Goal: Task Accomplishment & Management: Use online tool/utility

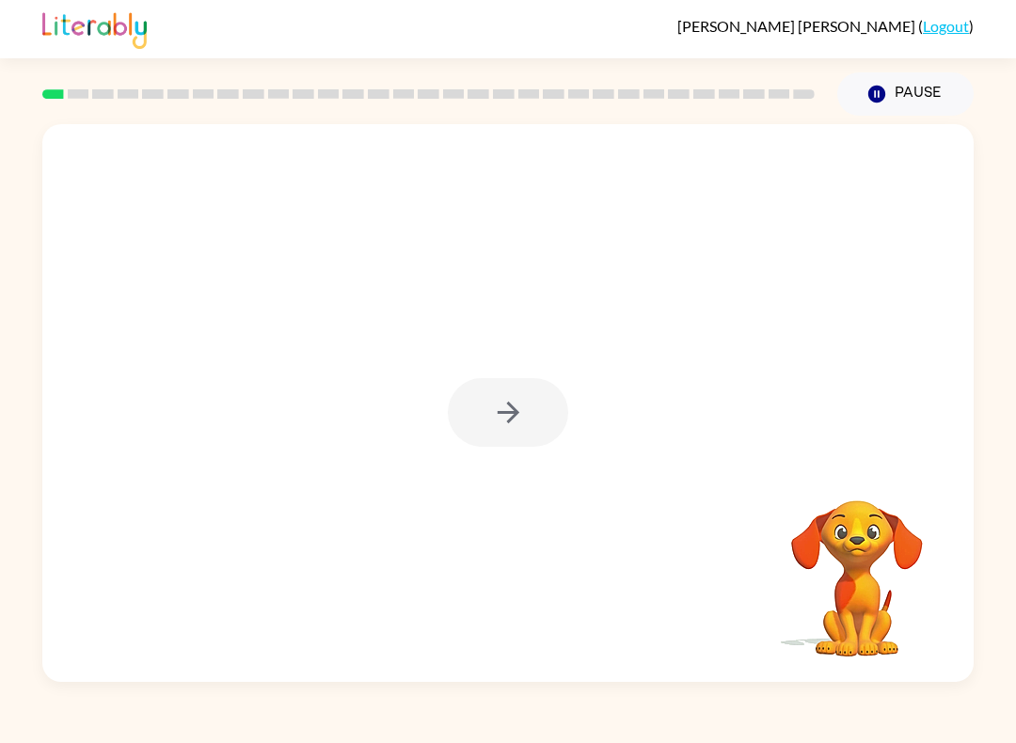
click at [539, 403] on div at bounding box center [508, 412] width 120 height 69
click at [538, 402] on div at bounding box center [508, 412] width 120 height 69
click at [539, 417] on button "button" at bounding box center [508, 412] width 120 height 69
click at [539, 417] on div at bounding box center [508, 412] width 120 height 69
click at [540, 421] on div at bounding box center [507, 292] width 931 height 337
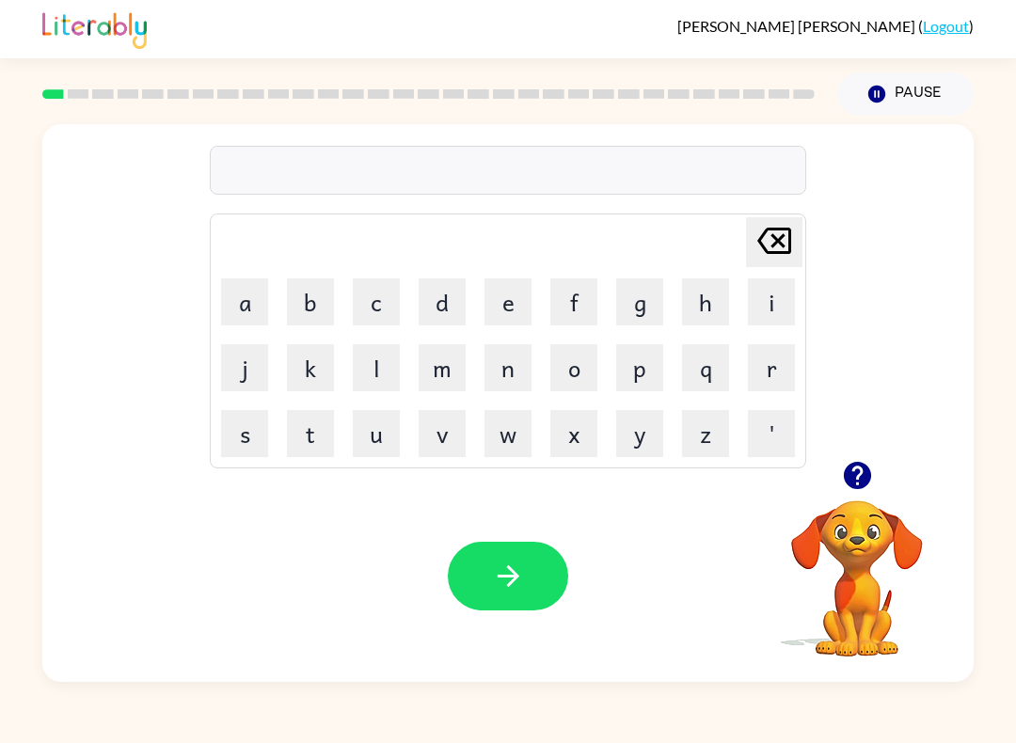
click at [647, 378] on button "p" at bounding box center [639, 367] width 47 height 47
click at [518, 313] on button "e" at bounding box center [507, 301] width 47 height 47
click at [766, 363] on button "r" at bounding box center [771, 367] width 47 height 47
click at [574, 310] on button "f" at bounding box center [573, 301] width 47 height 47
click at [591, 372] on button "o" at bounding box center [573, 367] width 47 height 47
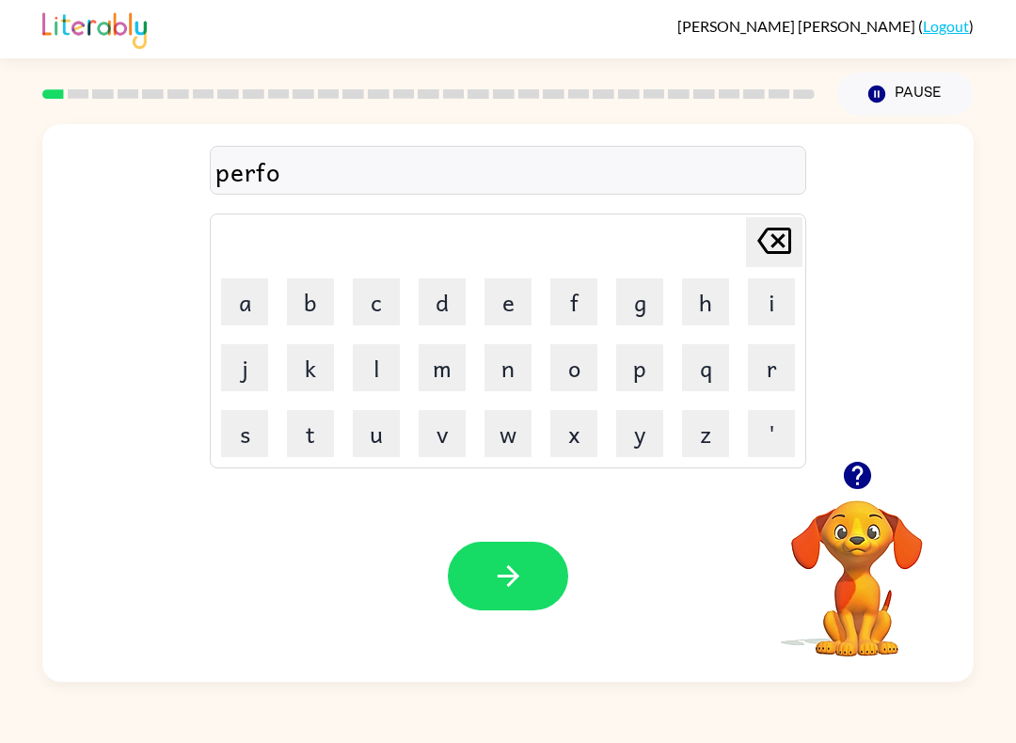
click at [750, 363] on button "r" at bounding box center [771, 367] width 47 height 47
click at [443, 373] on button "m" at bounding box center [442, 367] width 47 height 47
click at [541, 562] on button "button" at bounding box center [508, 576] width 120 height 69
click at [361, 368] on button "l" at bounding box center [376, 367] width 47 height 47
click at [578, 374] on button "o" at bounding box center [573, 367] width 47 height 47
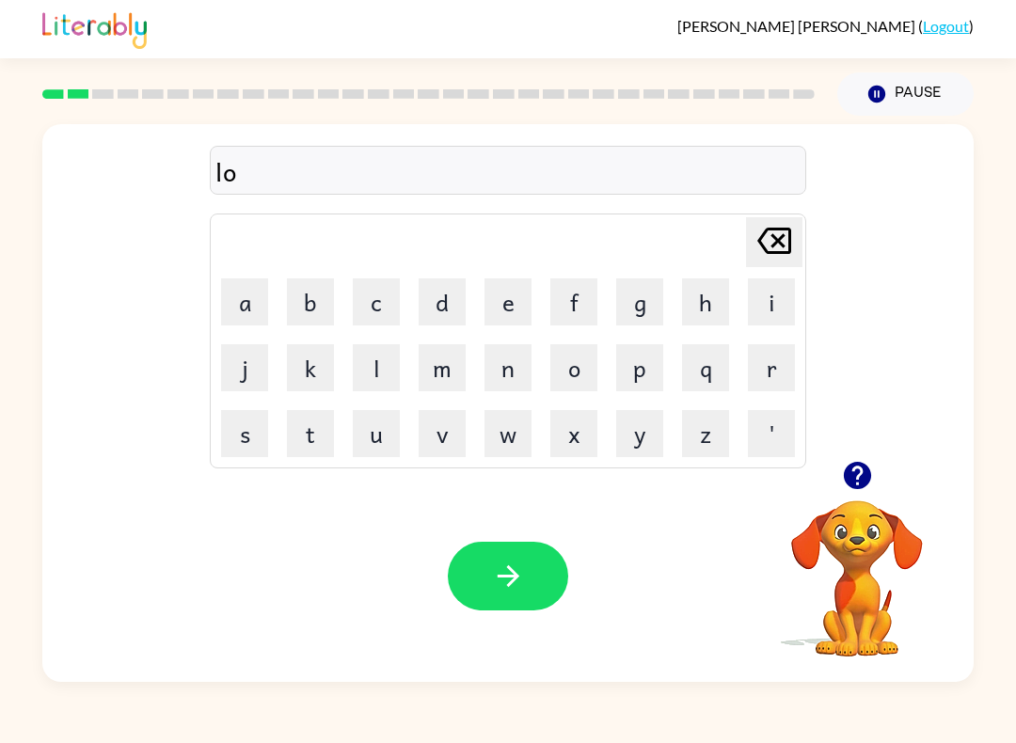
click at [381, 438] on button "u" at bounding box center [376, 433] width 47 height 47
click at [436, 304] on button "d" at bounding box center [442, 301] width 47 height 47
click at [530, 557] on button "button" at bounding box center [508, 576] width 120 height 69
click at [575, 298] on button "f" at bounding box center [573, 301] width 47 height 47
click at [753, 297] on button "i" at bounding box center [771, 301] width 47 height 47
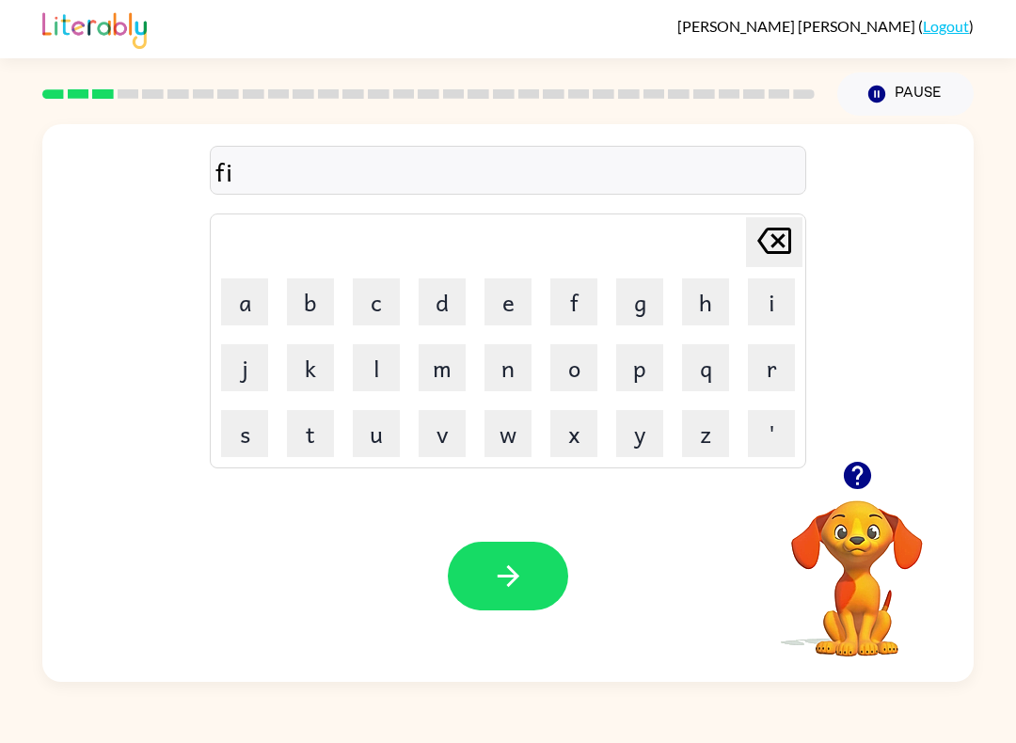
click at [767, 366] on button "r" at bounding box center [771, 367] width 47 height 47
click at [493, 293] on button "e" at bounding box center [507, 301] width 47 height 47
click at [649, 379] on button "p" at bounding box center [639, 367] width 47 height 47
click at [759, 389] on button "r" at bounding box center [771, 367] width 47 height 47
click at [591, 372] on button "o" at bounding box center [573, 367] width 47 height 47
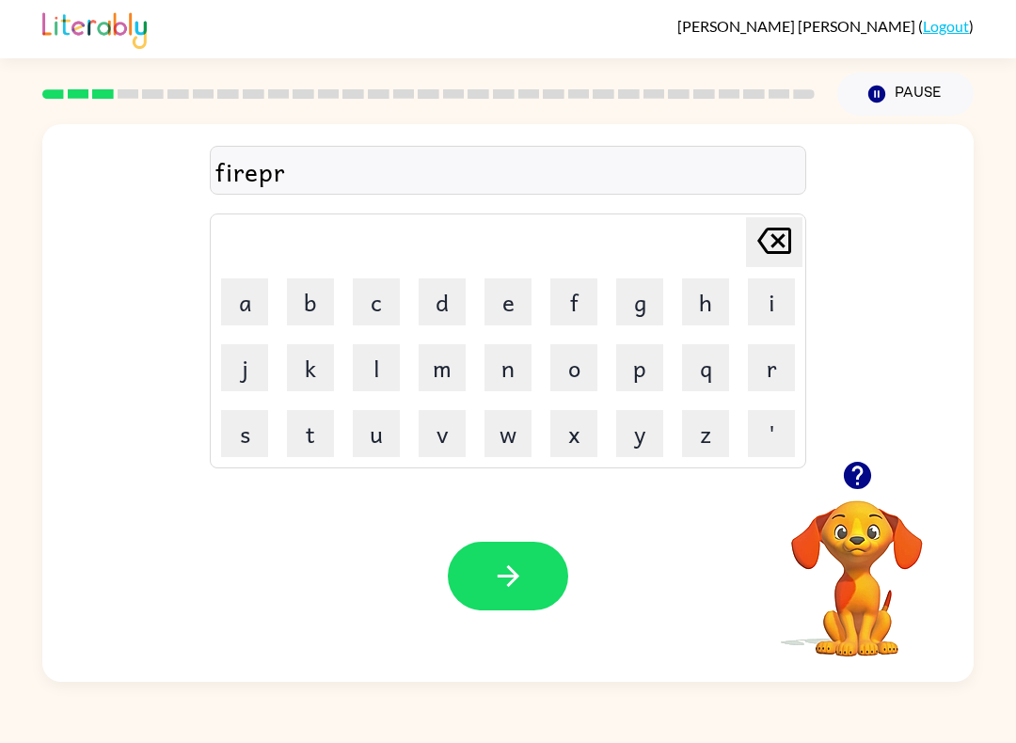
click at [591, 372] on button "o" at bounding box center [573, 367] width 47 height 47
click at [571, 294] on button "f" at bounding box center [573, 301] width 47 height 47
click at [543, 577] on button "button" at bounding box center [508, 576] width 120 height 69
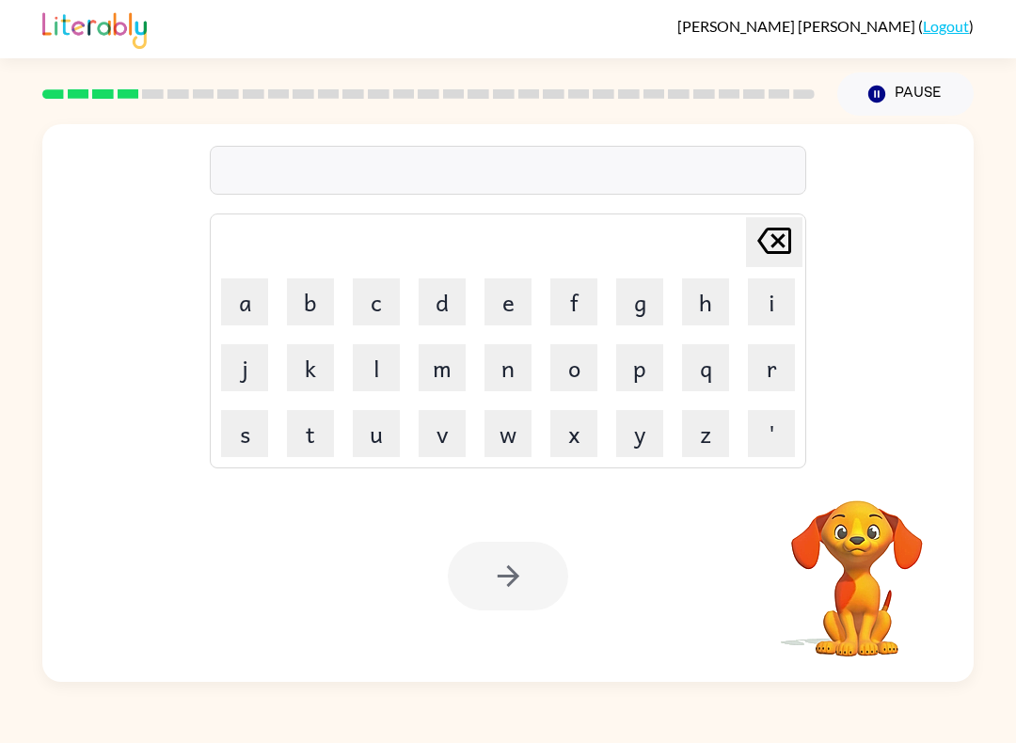
click at [233, 417] on button "s" at bounding box center [244, 433] width 47 height 47
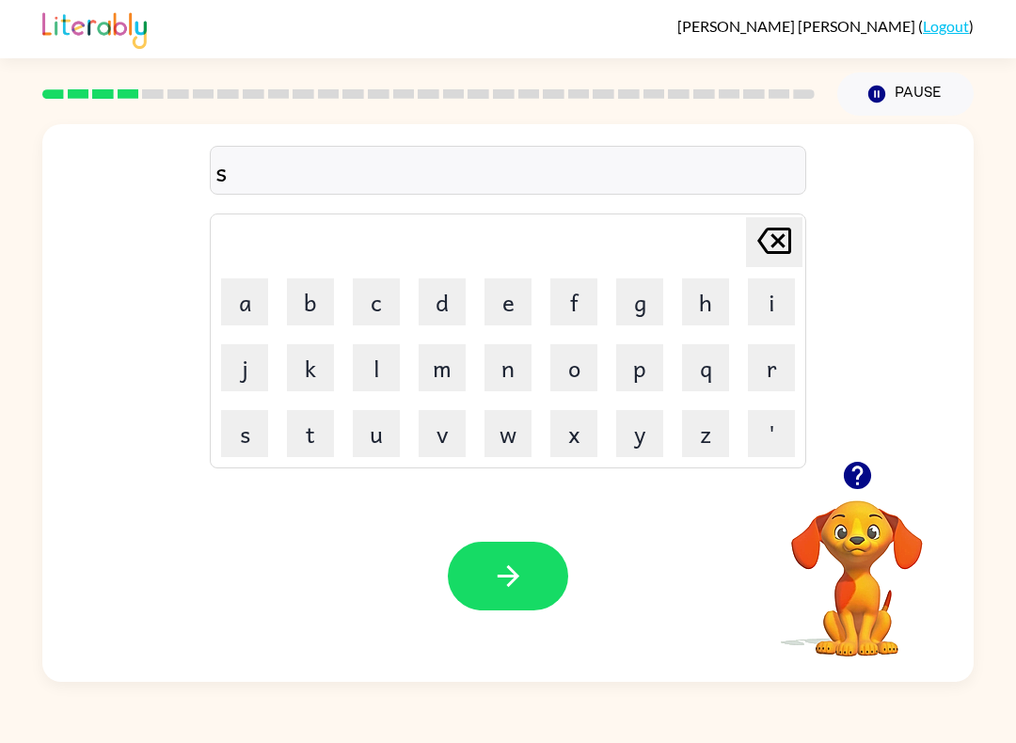
click at [385, 318] on button "c" at bounding box center [376, 301] width 47 height 47
click at [773, 366] on button "r" at bounding box center [771, 367] width 47 height 47
click at [520, 310] on button "e" at bounding box center [507, 301] width 47 height 47
click at [516, 425] on button "w" at bounding box center [507, 433] width 47 height 47
click at [566, 587] on button "button" at bounding box center [508, 576] width 120 height 69
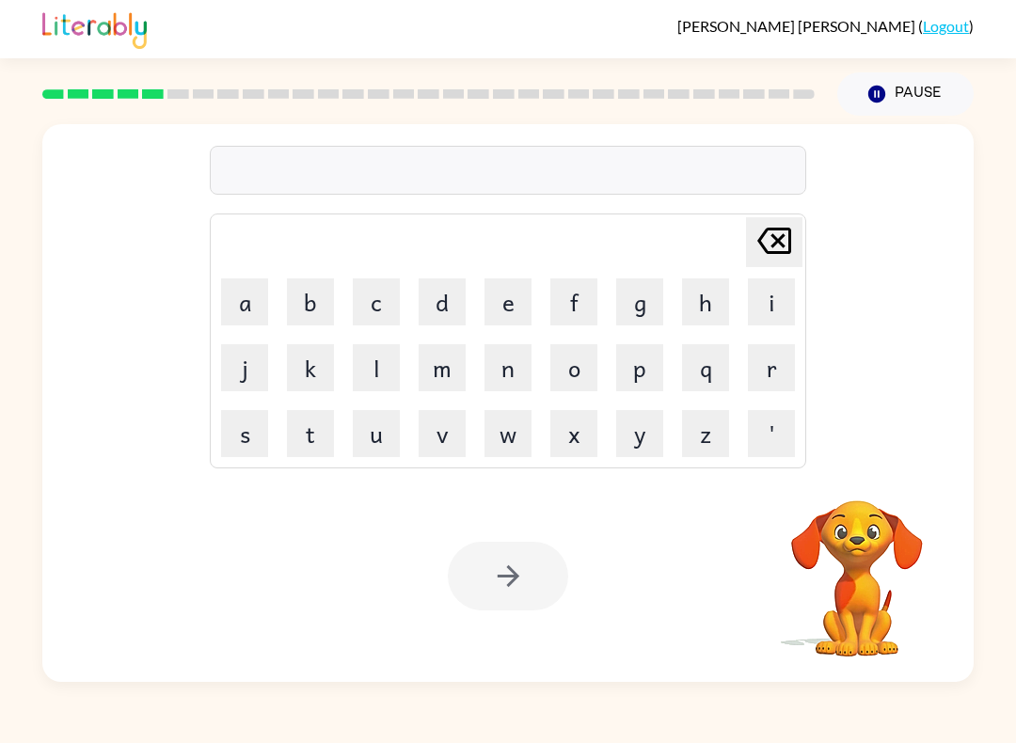
click at [504, 311] on button "e" at bounding box center [507, 301] width 47 height 47
click at [522, 370] on button "n" at bounding box center [507, 367] width 47 height 47
click at [583, 369] on button "o" at bounding box center [573, 367] width 47 height 47
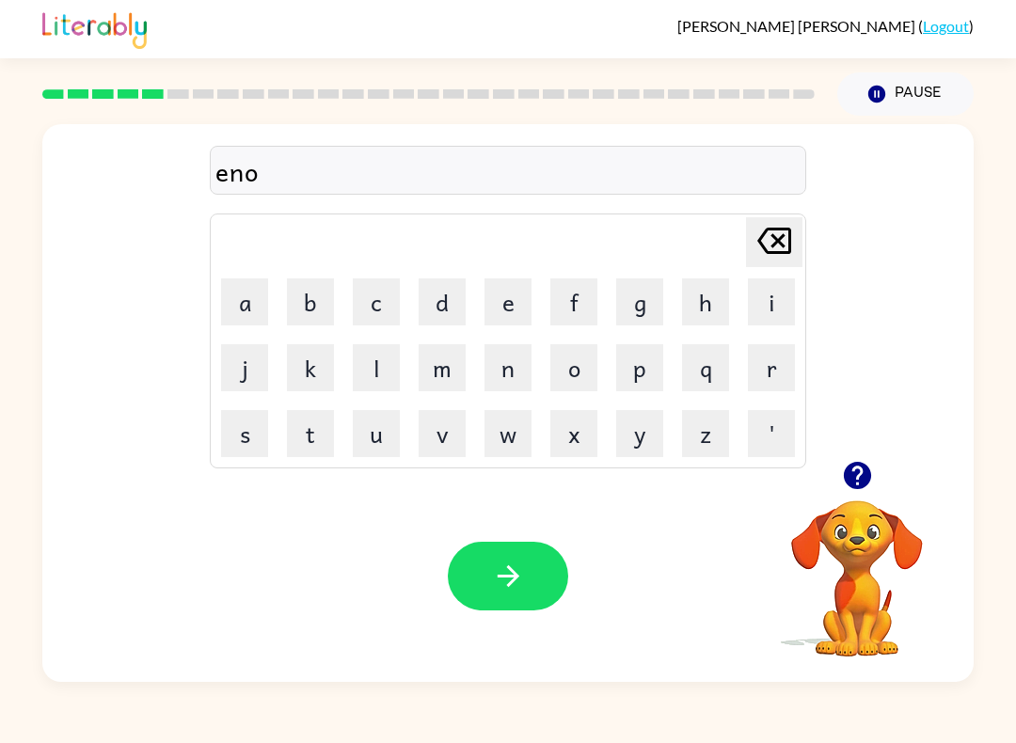
click at [364, 443] on button "u" at bounding box center [376, 433] width 47 height 47
click at [776, 367] on button "r" at bounding box center [771, 367] width 47 height 47
click at [441, 368] on button "m" at bounding box center [442, 367] width 47 height 47
click at [576, 372] on button "o" at bounding box center [573, 367] width 47 height 47
click at [383, 436] on button "u" at bounding box center [376, 433] width 47 height 47
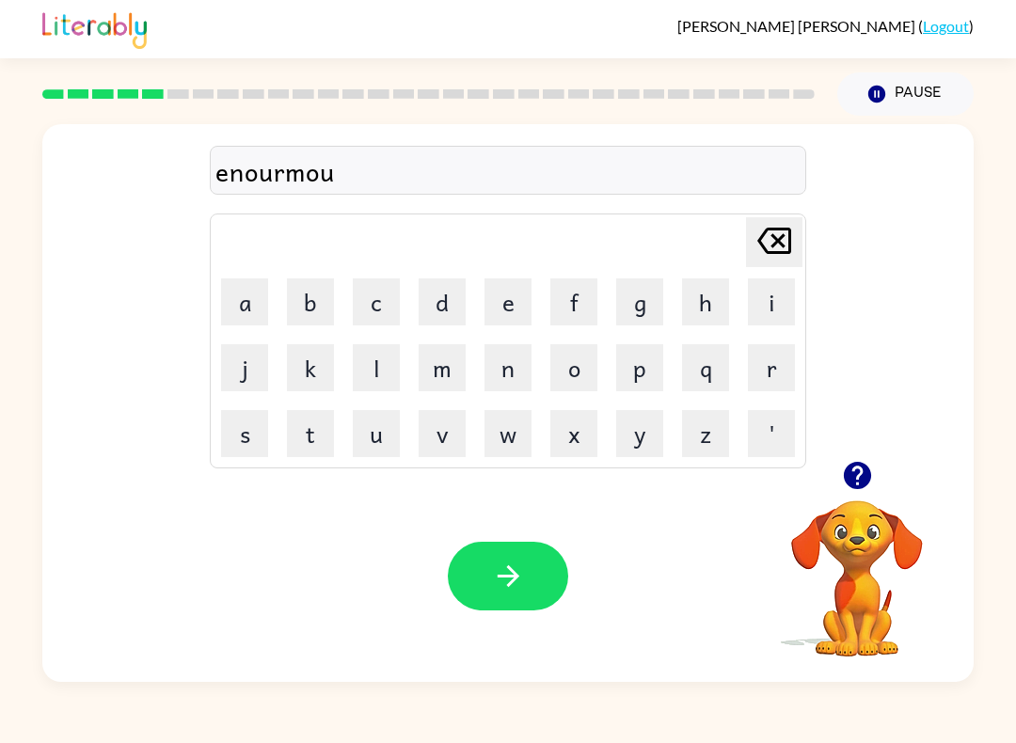
click at [232, 440] on button "s" at bounding box center [244, 433] width 47 height 47
click at [525, 539] on div "Your browser must support playing .mp4 files to use Literably. Please try using…" at bounding box center [507, 576] width 931 height 212
click at [534, 575] on button "button" at bounding box center [508, 576] width 120 height 69
click at [546, 572] on div at bounding box center [508, 576] width 120 height 69
click at [780, 361] on button "r" at bounding box center [771, 367] width 47 height 47
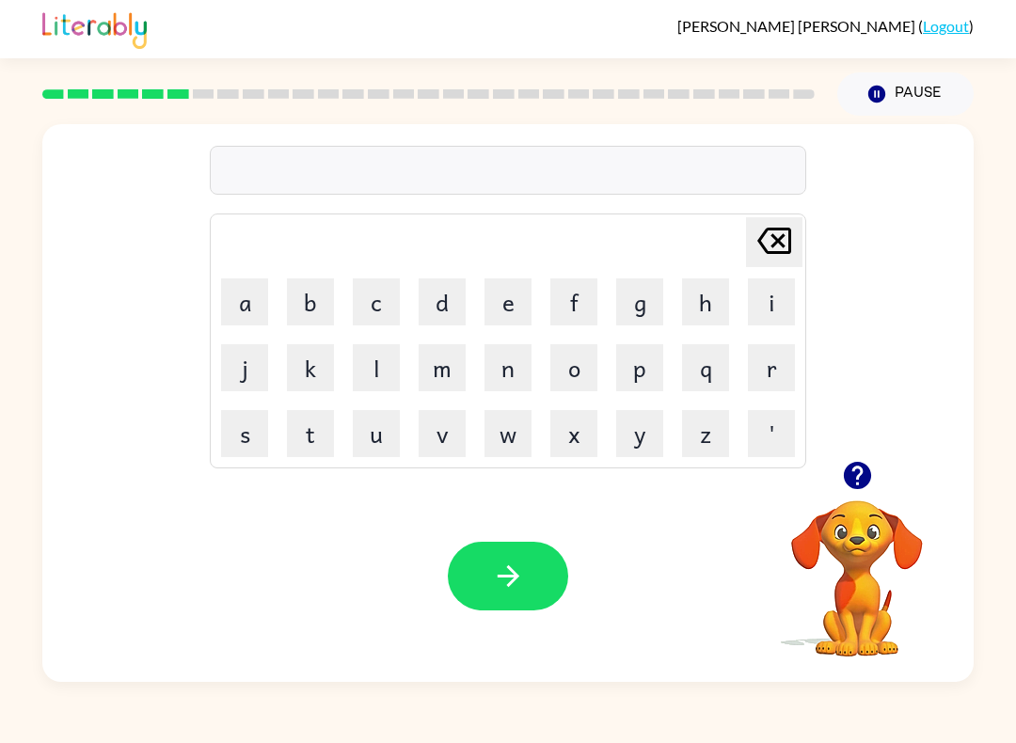
click at [500, 309] on button "e" at bounding box center [507, 301] width 47 height 47
click at [437, 373] on button "m" at bounding box center [442, 367] width 47 height 47
click at [764, 302] on button "i" at bounding box center [771, 301] width 47 height 47
click at [494, 373] on button "n" at bounding box center [507, 367] width 47 height 47
click at [440, 305] on button "d" at bounding box center [442, 301] width 47 height 47
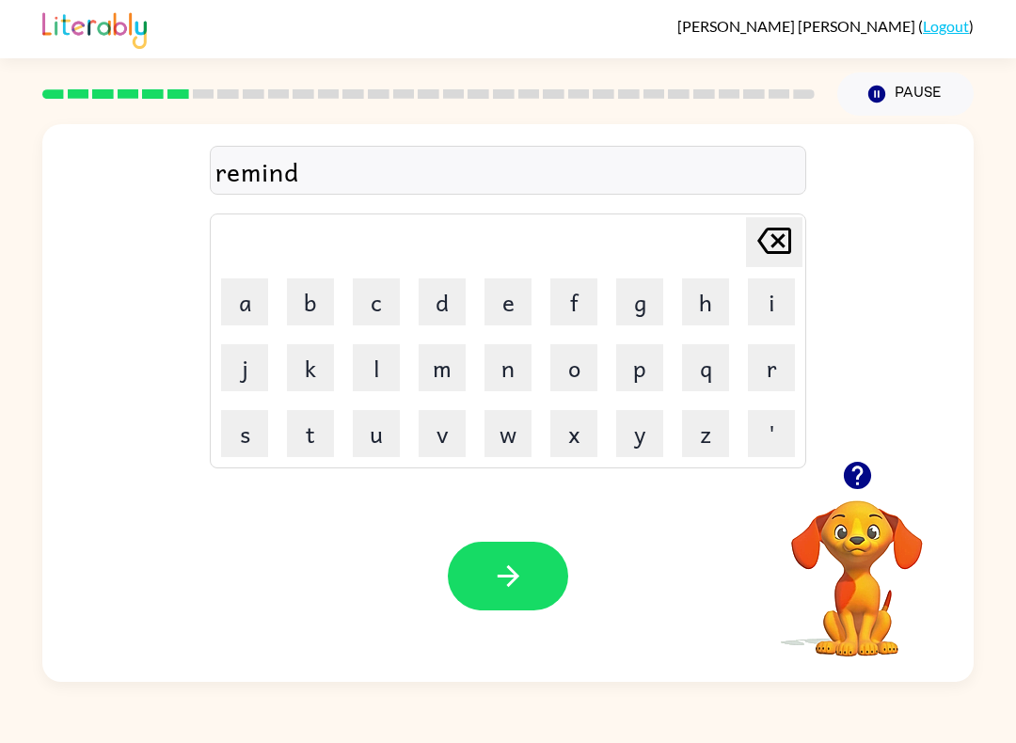
click at [553, 562] on button "button" at bounding box center [508, 576] width 120 height 69
click at [437, 370] on button "m" at bounding box center [442, 367] width 47 height 47
click at [247, 309] on button "a" at bounding box center [244, 301] width 47 height 47
click at [627, 356] on button "p" at bounding box center [639, 367] width 47 height 47
click at [372, 375] on button "l" at bounding box center [376, 367] width 47 height 47
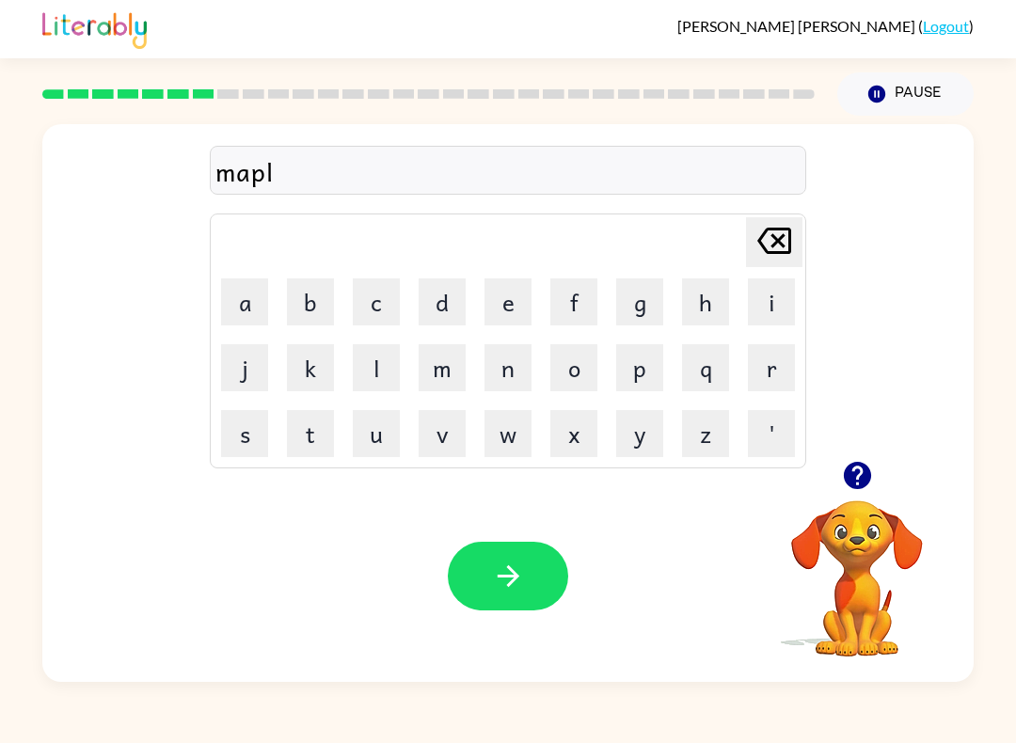
click at [510, 300] on button "e" at bounding box center [507, 301] width 47 height 47
click at [498, 577] on icon "button" at bounding box center [508, 576] width 22 height 22
click at [441, 441] on button "v" at bounding box center [442, 433] width 47 height 47
click at [767, 293] on button "i" at bounding box center [771, 301] width 47 height 47
click at [242, 424] on button "s" at bounding box center [244, 433] width 47 height 47
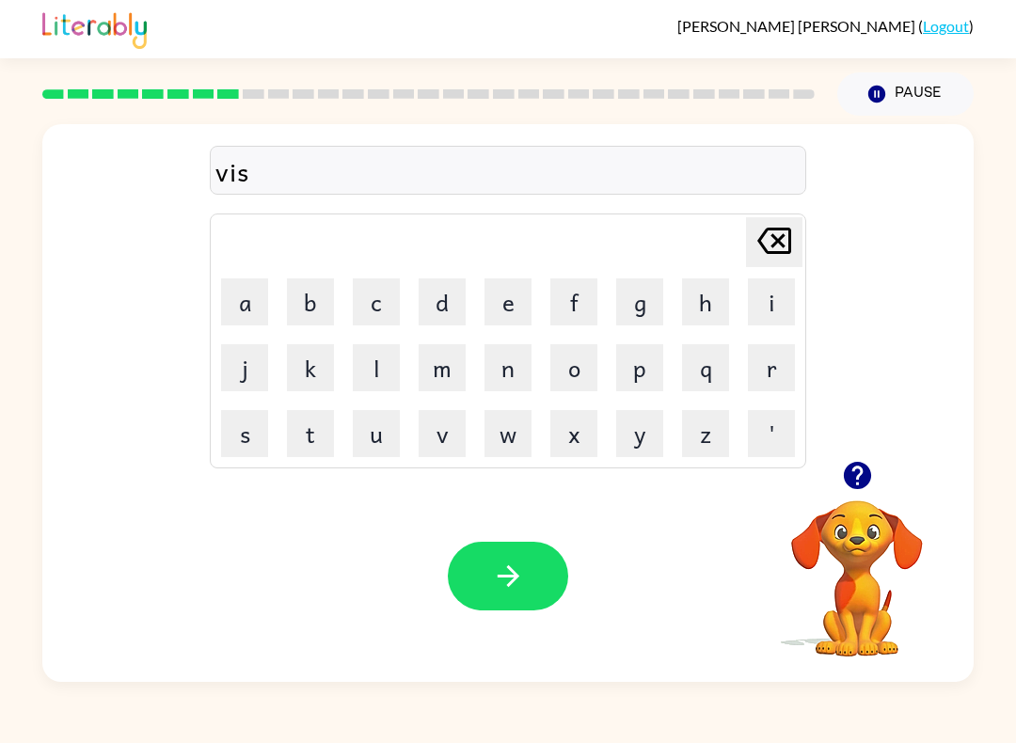
click at [772, 298] on button "i" at bounding box center [771, 301] width 47 height 47
click at [320, 315] on button "b" at bounding box center [310, 301] width 47 height 47
click at [369, 361] on button "l" at bounding box center [376, 367] width 47 height 47
click at [495, 309] on button "e" at bounding box center [507, 301] width 47 height 47
click at [529, 568] on button "button" at bounding box center [508, 576] width 120 height 69
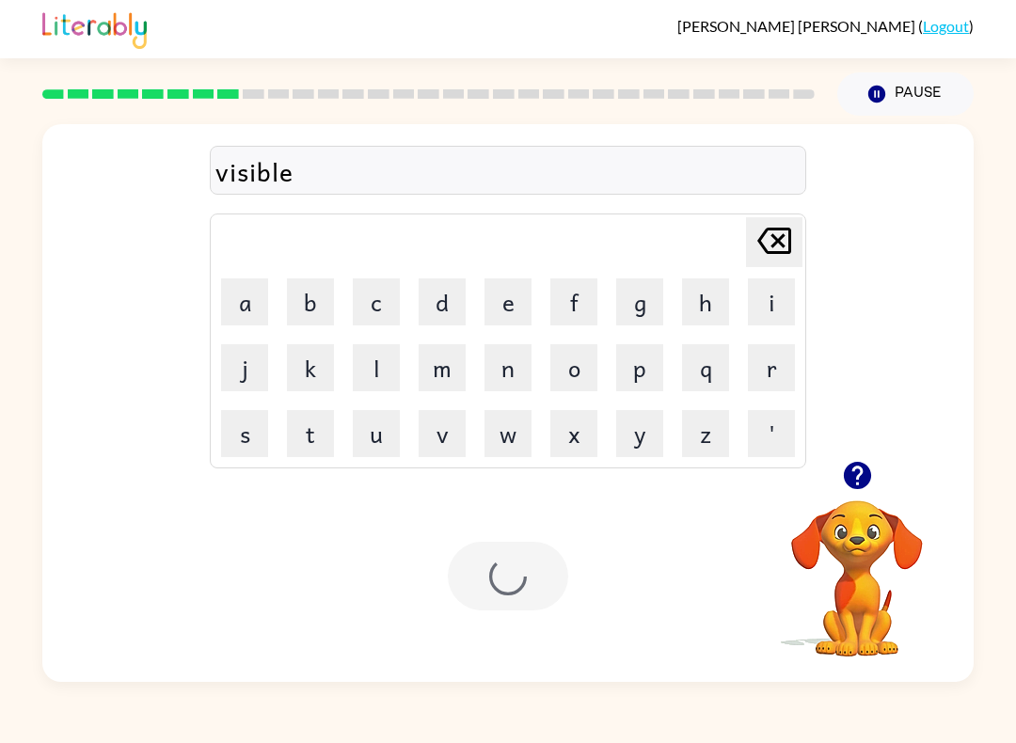
click at [528, 568] on div at bounding box center [508, 576] width 120 height 69
click at [234, 435] on button "s" at bounding box center [244, 433] width 47 height 47
click at [313, 441] on button "t" at bounding box center [310, 433] width 47 height 47
click at [240, 306] on button "a" at bounding box center [244, 301] width 47 height 47
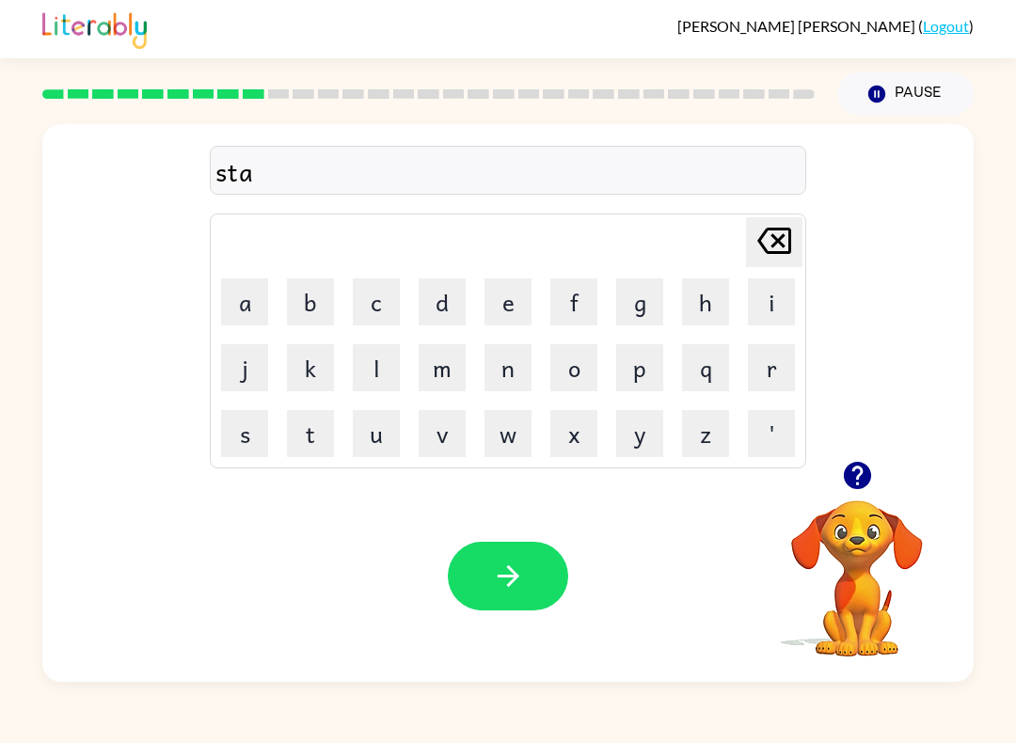
click at [328, 323] on button "b" at bounding box center [310, 301] width 47 height 47
click at [371, 384] on button "l" at bounding box center [376, 367] width 47 height 47
click at [490, 315] on button "e" at bounding box center [507, 301] width 47 height 47
click at [510, 575] on icon "button" at bounding box center [508, 576] width 33 height 33
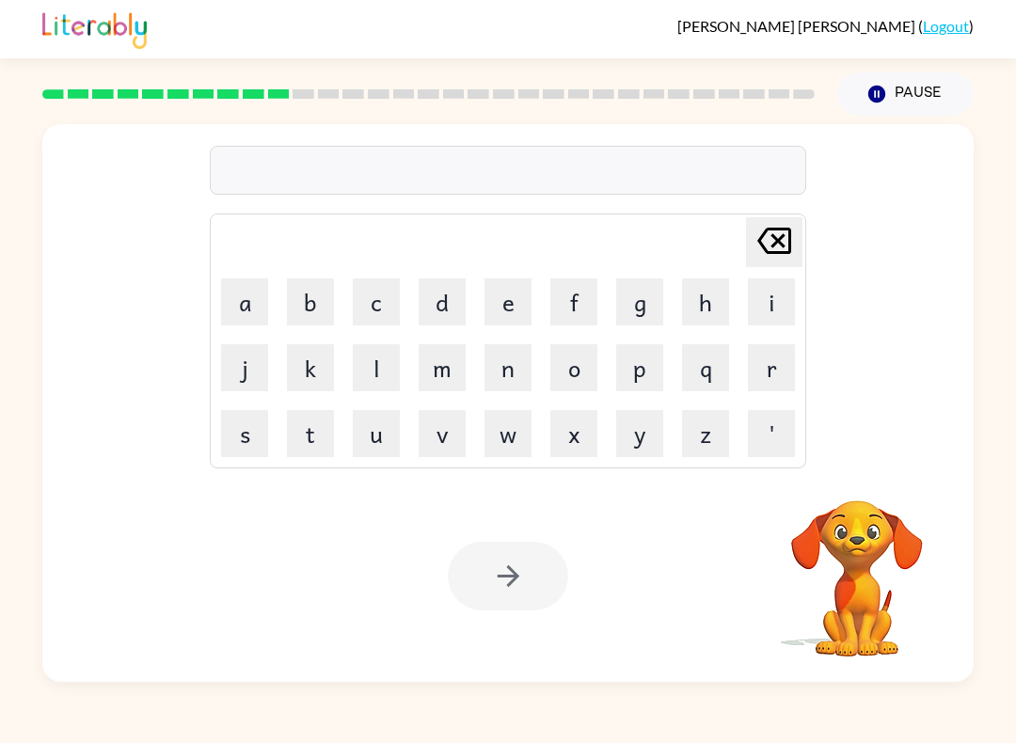
click at [767, 309] on button "i" at bounding box center [771, 301] width 47 height 47
click at [508, 366] on button "n" at bounding box center [507, 367] width 47 height 47
click at [250, 441] on button "s" at bounding box center [244, 433] width 47 height 47
click at [526, 299] on button "e" at bounding box center [507, 301] width 47 height 47
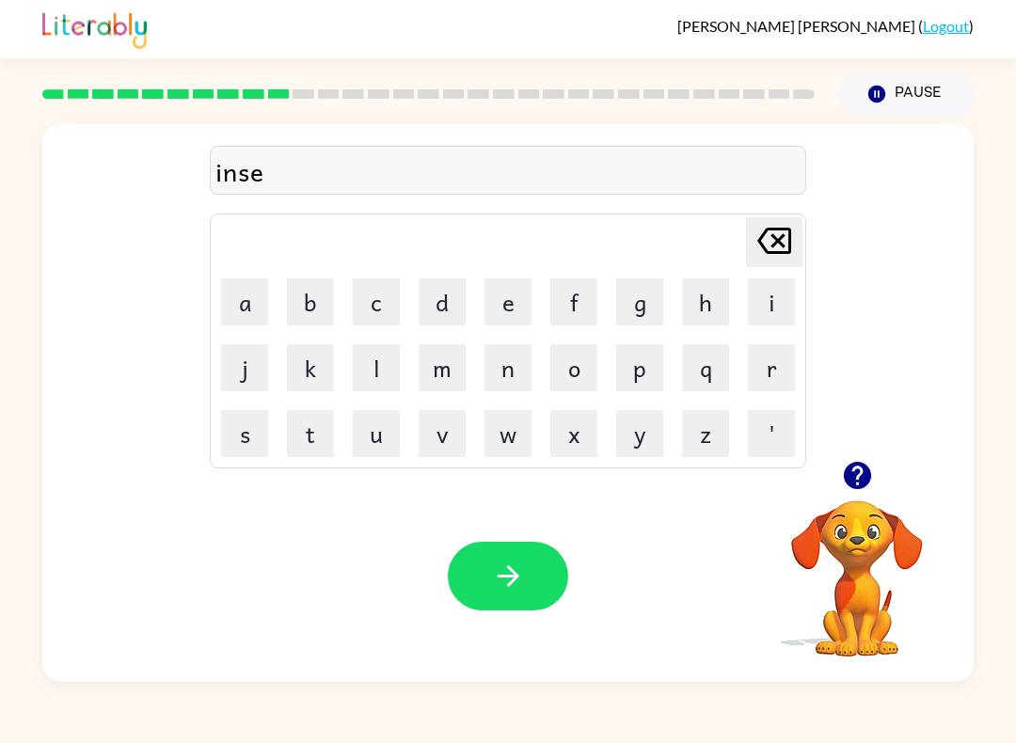
click at [290, 429] on button "t" at bounding box center [310, 433] width 47 height 47
click at [527, 556] on button "button" at bounding box center [508, 576] width 120 height 69
click at [774, 376] on button "r" at bounding box center [771, 367] width 47 height 47
click at [580, 357] on button "o" at bounding box center [573, 367] width 47 height 47
click at [324, 315] on button "b" at bounding box center [310, 301] width 47 height 47
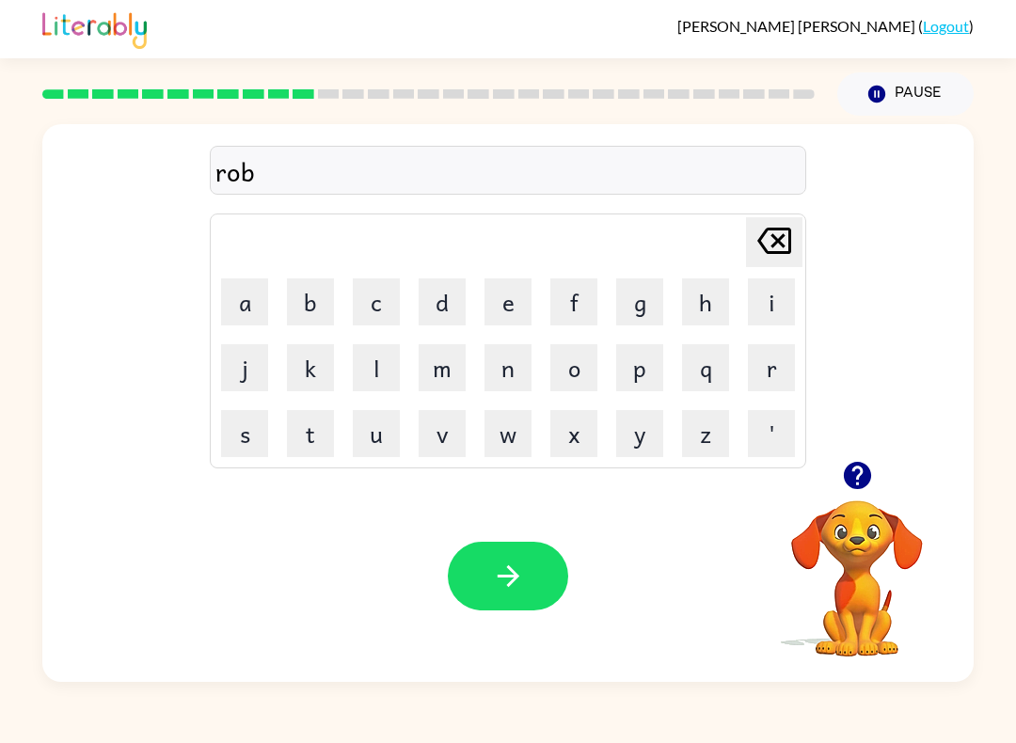
click at [514, 304] on button "e" at bounding box center [507, 301] width 47 height 47
click at [558, 574] on button "button" at bounding box center [508, 576] width 120 height 69
click at [434, 425] on button "v" at bounding box center [442, 433] width 47 height 47
click at [576, 372] on button "o" at bounding box center [573, 367] width 47 height 47
click at [387, 372] on button "l" at bounding box center [376, 367] width 47 height 47
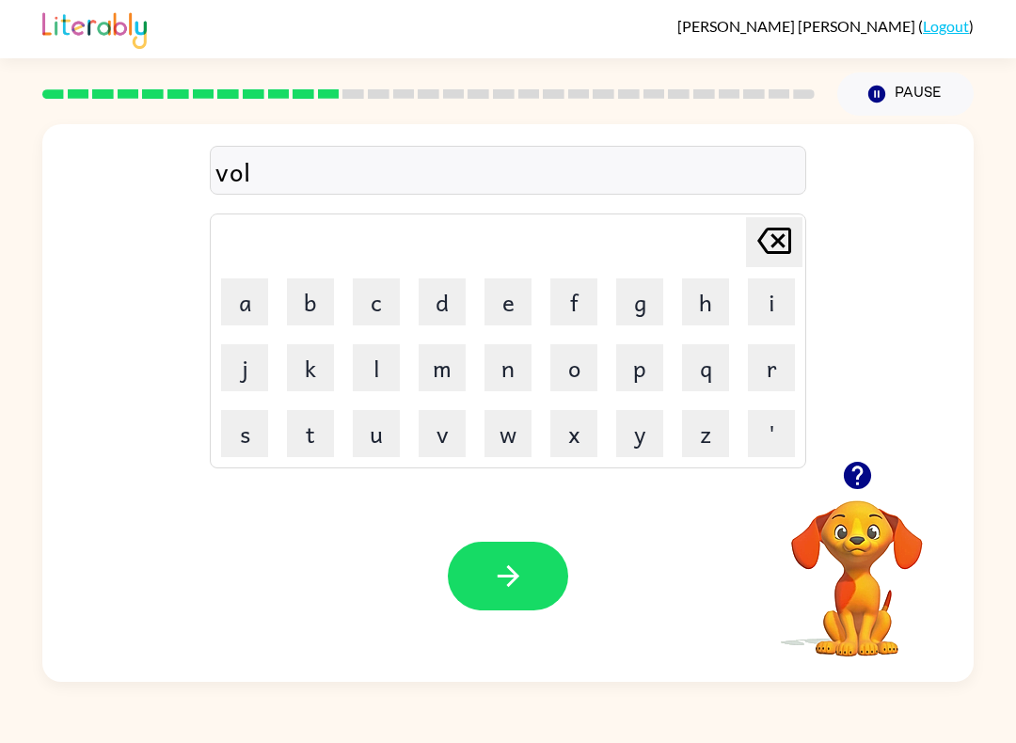
click at [365, 431] on button "u" at bounding box center [376, 433] width 47 height 47
click at [436, 372] on button "m" at bounding box center [442, 367] width 47 height 47
click at [500, 309] on button "e" at bounding box center [507, 301] width 47 height 47
click at [529, 567] on button "button" at bounding box center [508, 576] width 120 height 69
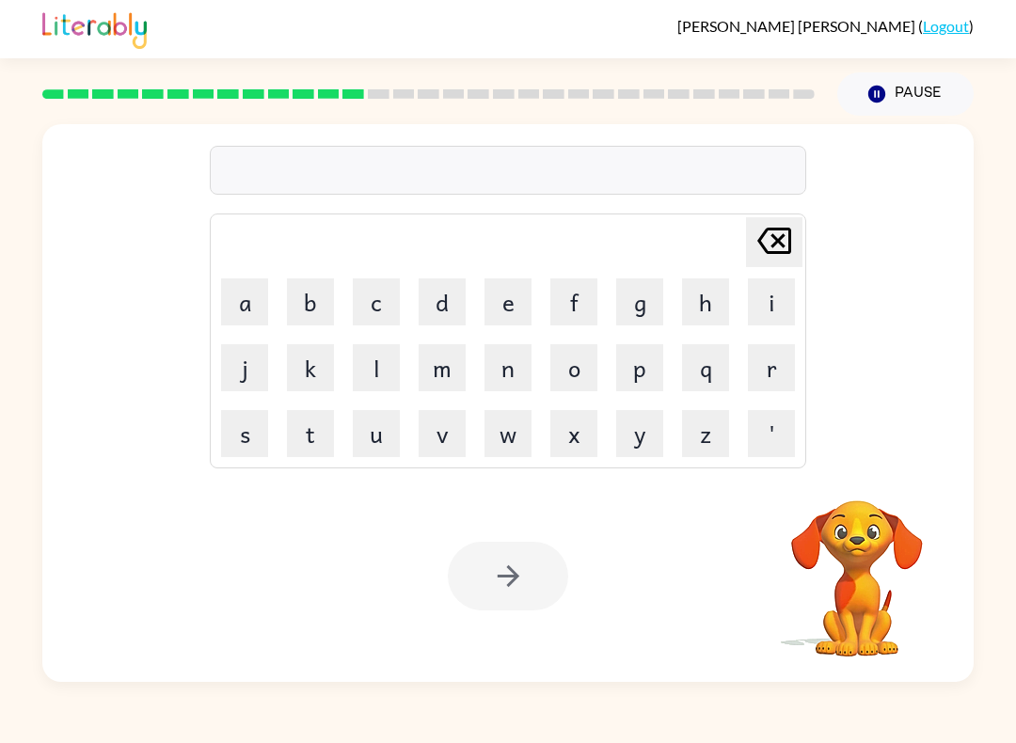
click at [702, 312] on button "h" at bounding box center [705, 301] width 47 height 47
click at [578, 374] on button "o" at bounding box center [573, 367] width 47 height 47
click at [512, 370] on button "n" at bounding box center [507, 367] width 47 height 47
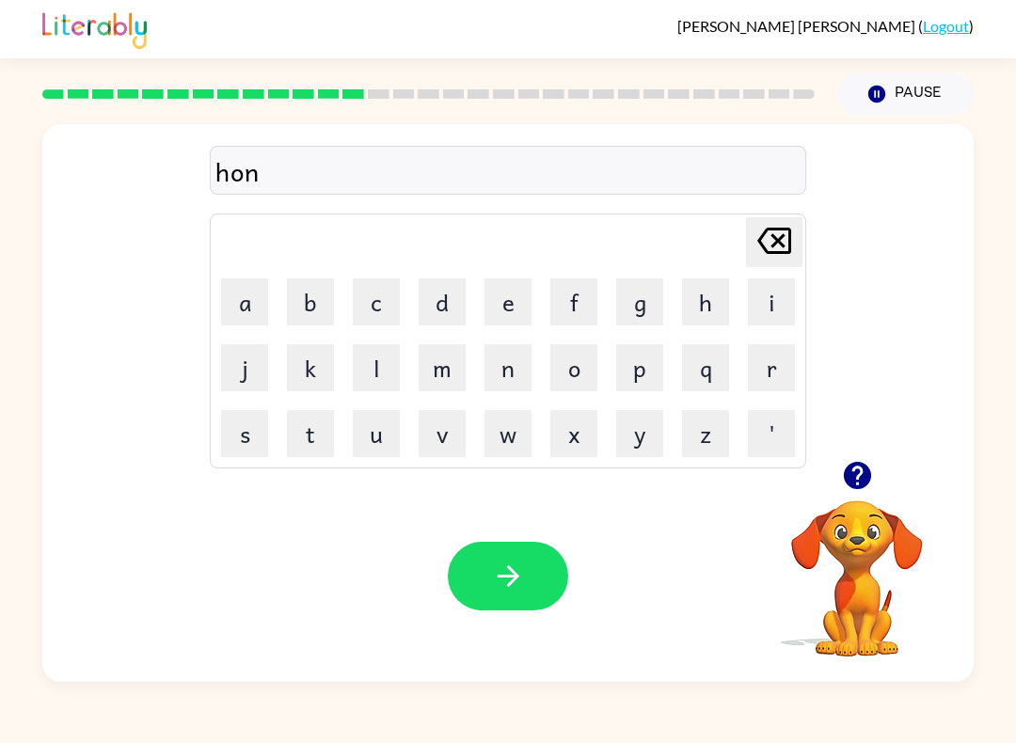
click at [510, 311] on button "e" at bounding box center [507, 301] width 47 height 47
click at [634, 434] on button "y" at bounding box center [639, 433] width 47 height 47
click at [533, 594] on button "button" at bounding box center [508, 576] width 120 height 69
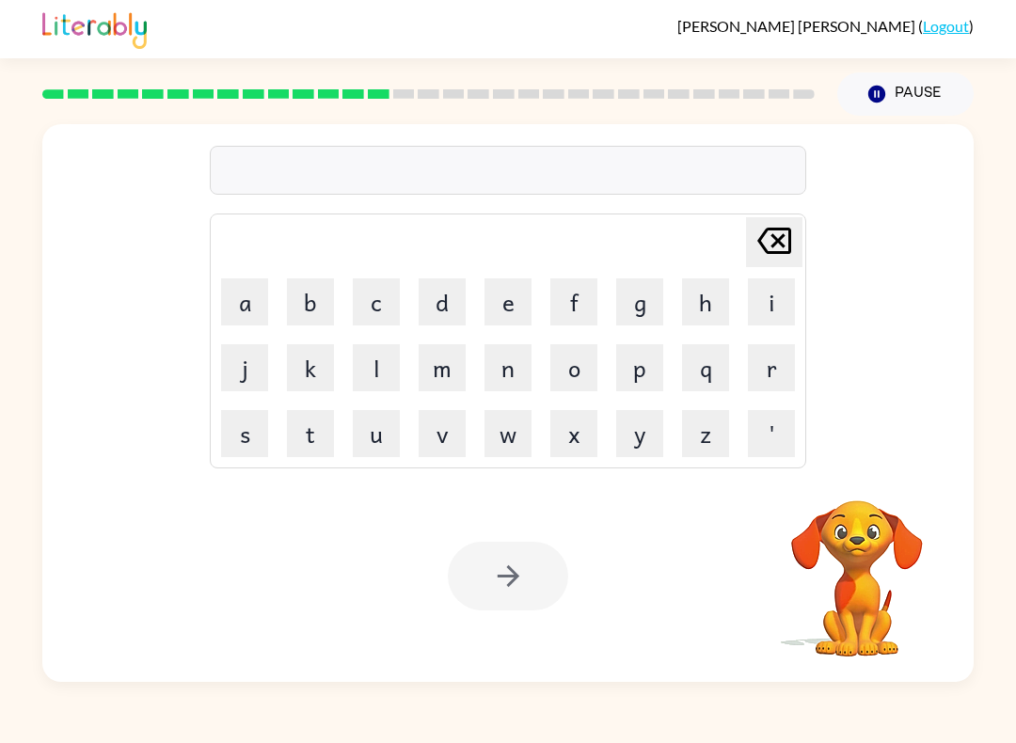
click at [252, 315] on button "a" at bounding box center [244, 301] width 47 height 47
click at [373, 316] on button "c" at bounding box center [376, 301] width 47 height 47
click at [582, 372] on button "o" at bounding box center [573, 367] width 47 height 47
click at [756, 368] on button "r" at bounding box center [771, 367] width 47 height 47
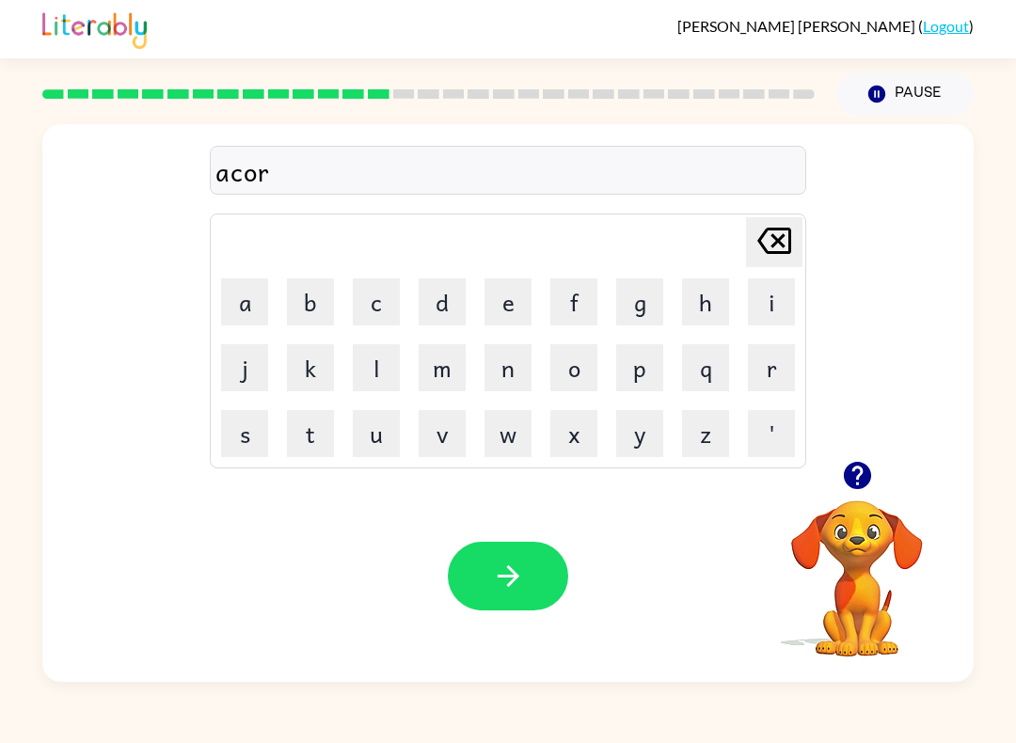
click at [493, 387] on button "n" at bounding box center [507, 367] width 47 height 47
click at [535, 571] on button "button" at bounding box center [508, 576] width 120 height 69
click at [315, 312] on button "b" at bounding box center [310, 301] width 47 height 47
click at [373, 372] on button "l" at bounding box center [376, 367] width 47 height 47
click at [361, 436] on button "u" at bounding box center [376, 433] width 47 height 47
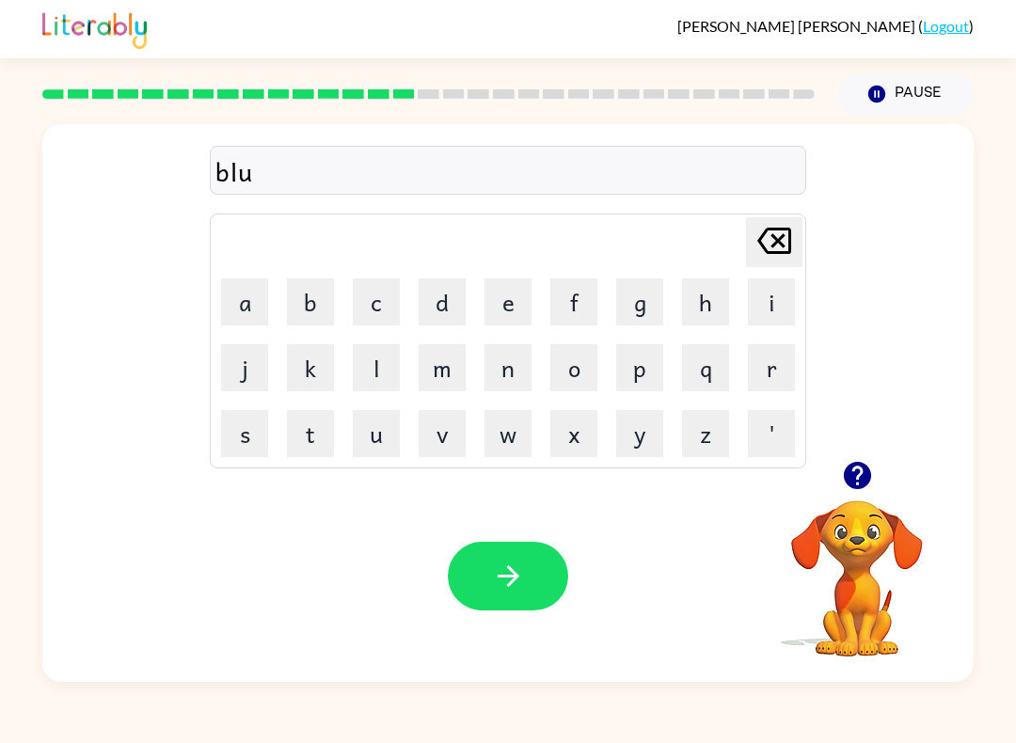
click at [775, 378] on button "r" at bounding box center [771, 367] width 47 height 47
click at [311, 431] on button "t" at bounding box center [310, 433] width 47 height 47
click at [533, 584] on button "button" at bounding box center [508, 576] width 120 height 69
click at [498, 439] on button "w" at bounding box center [507, 433] width 47 height 47
click at [512, 305] on button "e" at bounding box center [507, 301] width 47 height 47
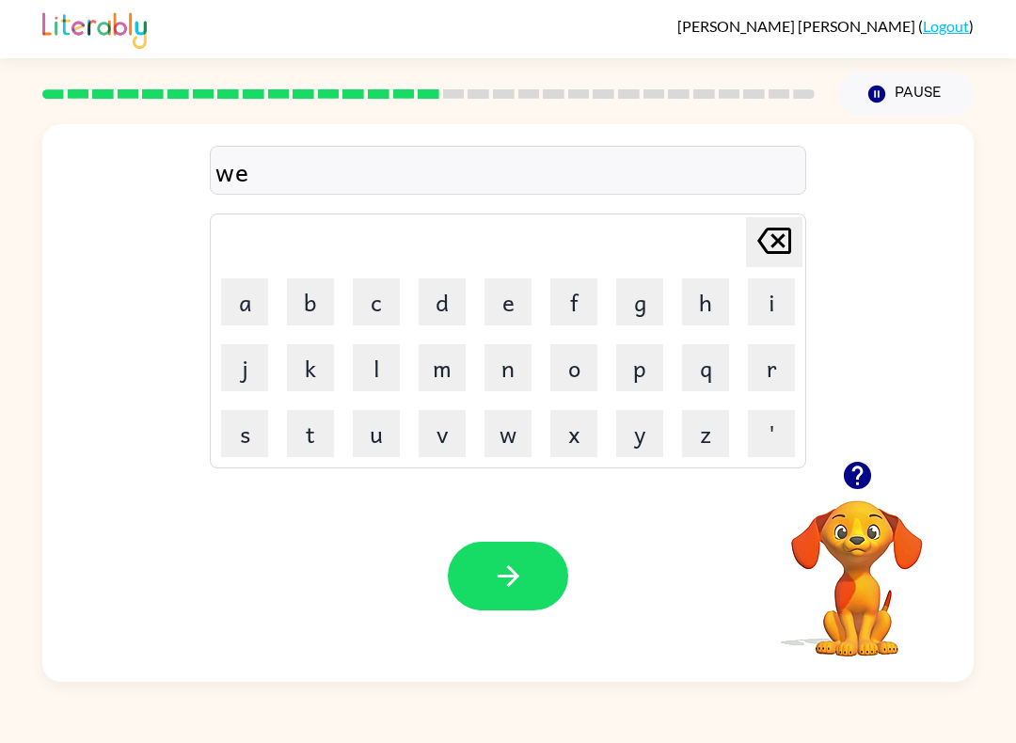
click at [449, 321] on button "d" at bounding box center [442, 301] width 47 height 47
click at [761, 250] on icon "[PERSON_NAME] last character input" at bounding box center [774, 240] width 45 height 45
click at [305, 303] on button "b" at bounding box center [310, 301] width 47 height 47
click at [525, 566] on button "button" at bounding box center [508, 576] width 120 height 69
click at [575, 305] on button "f" at bounding box center [573, 301] width 47 height 47
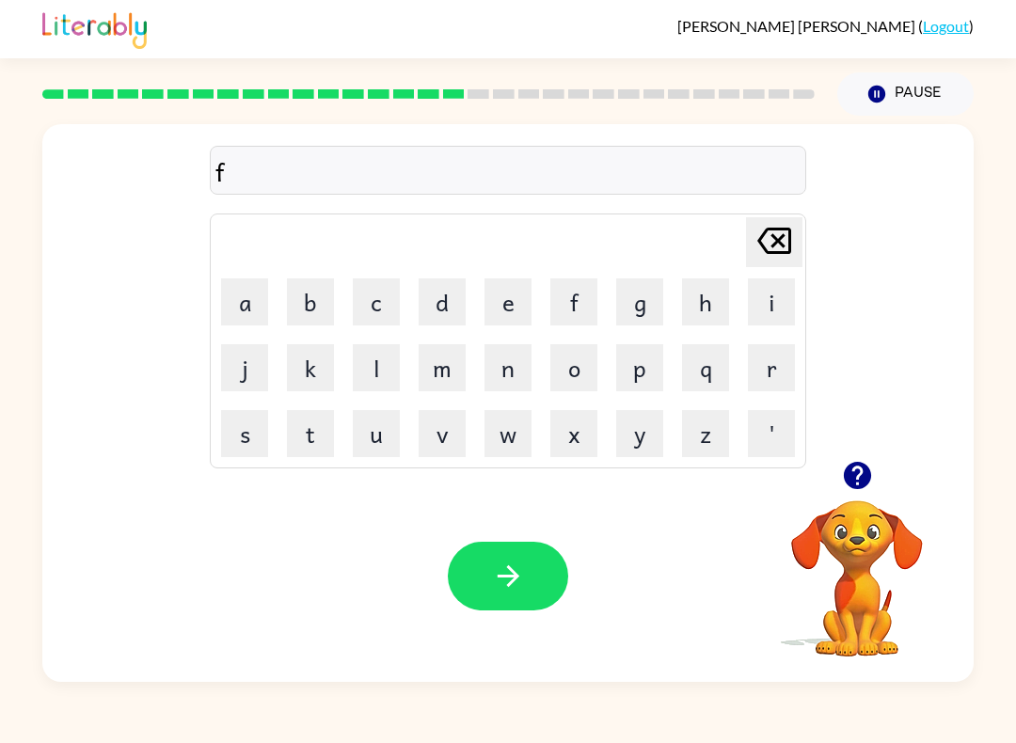
click at [377, 369] on button "l" at bounding box center [376, 367] width 47 height 47
click at [771, 301] on button "i" at bounding box center [771, 301] width 47 height 47
click at [648, 365] on button "p" at bounding box center [639, 367] width 47 height 47
click at [772, 292] on button "i" at bounding box center [771, 301] width 47 height 47
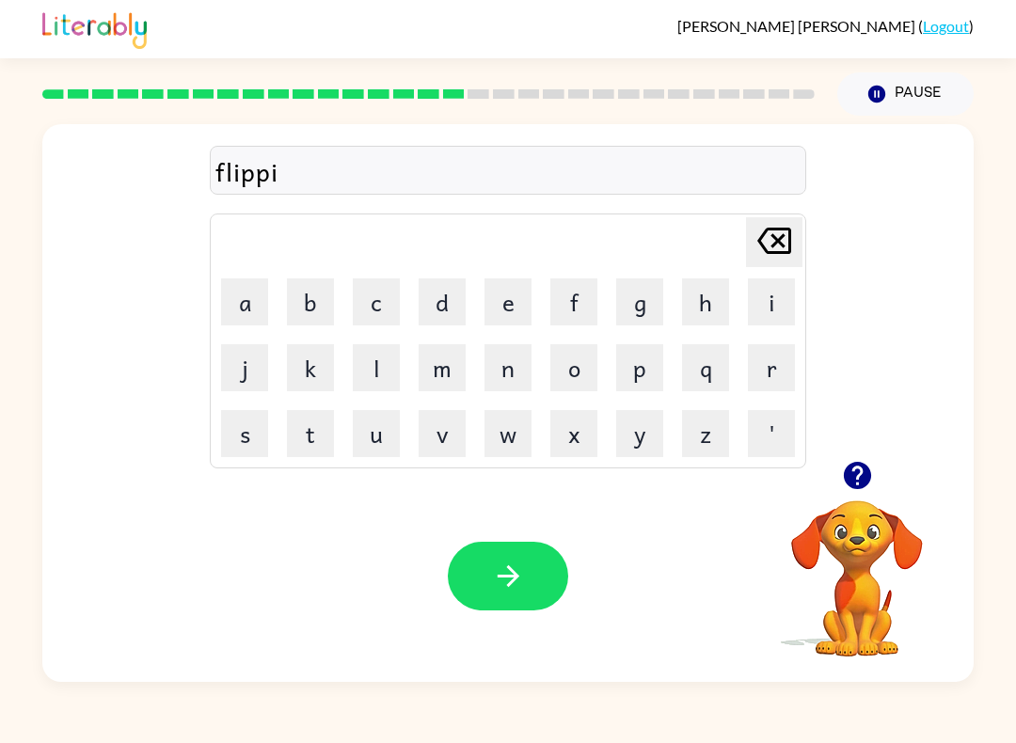
click at [512, 363] on button "n" at bounding box center [507, 367] width 47 height 47
click at [648, 301] on button "g" at bounding box center [639, 301] width 47 height 47
click at [521, 557] on button "button" at bounding box center [508, 576] width 120 height 69
click at [313, 388] on button "k" at bounding box center [310, 367] width 47 height 47
click at [774, 299] on button "i" at bounding box center [771, 301] width 47 height 47
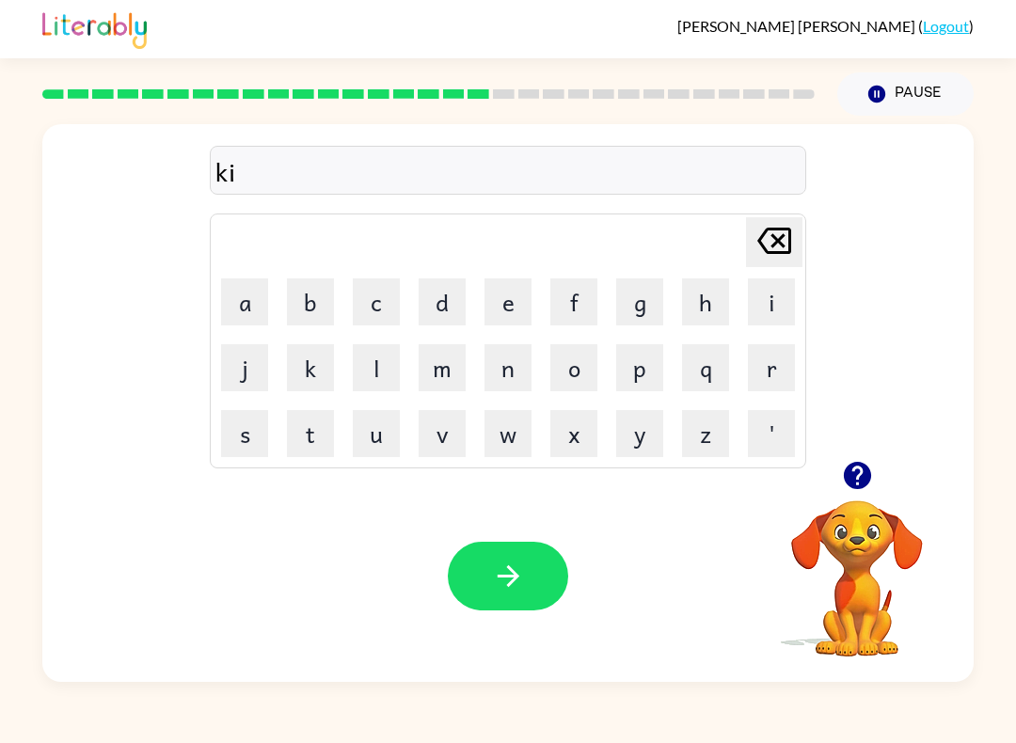
click at [300, 435] on button "t" at bounding box center [310, 433] width 47 height 47
click at [363, 317] on button "c" at bounding box center [376, 301] width 47 height 47
click at [705, 308] on button "h" at bounding box center [705, 301] width 47 height 47
click at [493, 324] on button "e" at bounding box center [507, 301] width 47 height 47
click at [498, 370] on button "n" at bounding box center [507, 367] width 47 height 47
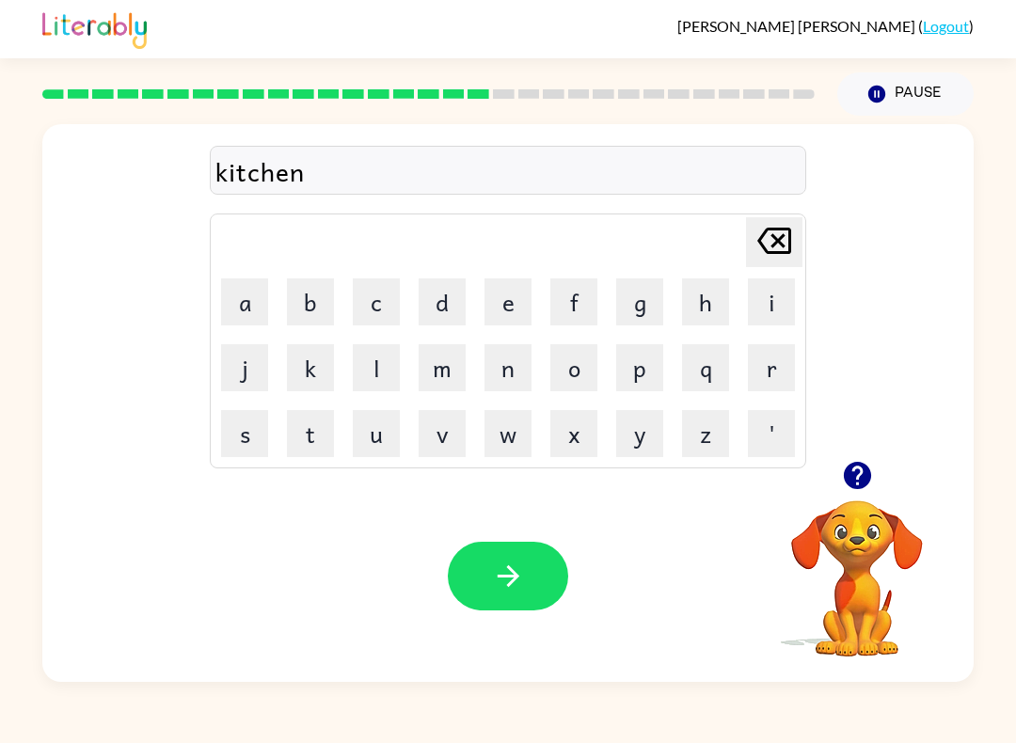
click at [533, 583] on button "button" at bounding box center [508, 576] width 120 height 69
click at [498, 430] on button "w" at bounding box center [507, 433] width 47 height 47
click at [775, 300] on button "i" at bounding box center [771, 301] width 47 height 47
click at [383, 373] on button "l" at bounding box center [376, 367] width 47 height 47
click at [382, 373] on button "l" at bounding box center [376, 367] width 47 height 47
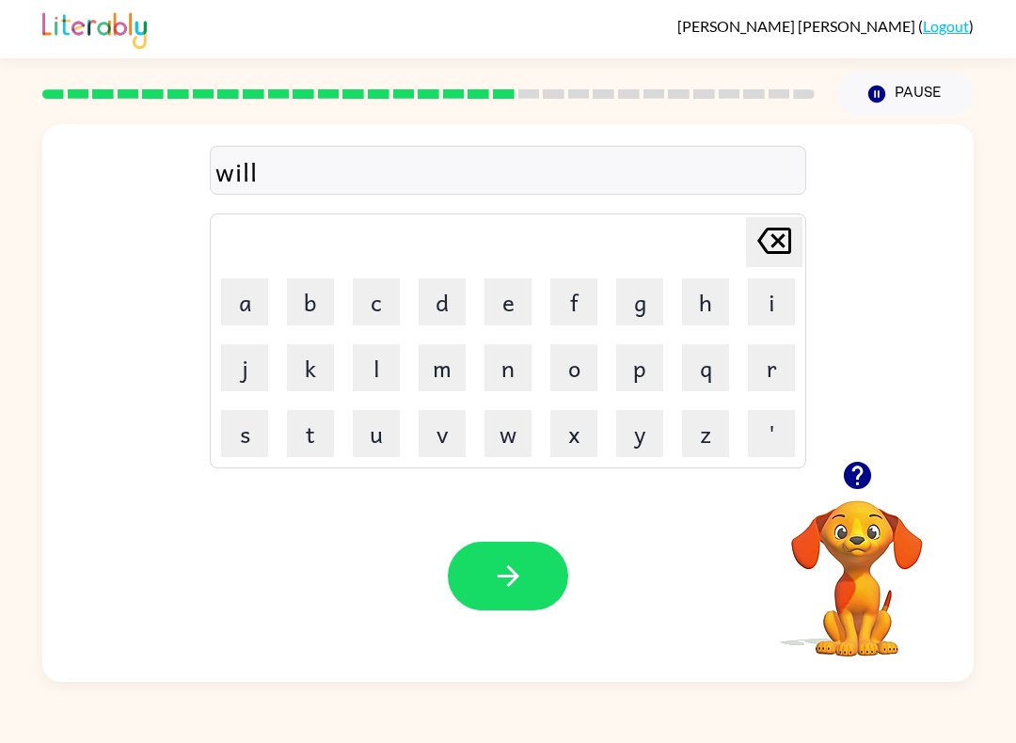
click at [583, 365] on button "o" at bounding box center [573, 367] width 47 height 47
click at [502, 425] on button "w" at bounding box center [507, 433] width 47 height 47
click at [535, 566] on button "button" at bounding box center [508, 576] width 120 height 69
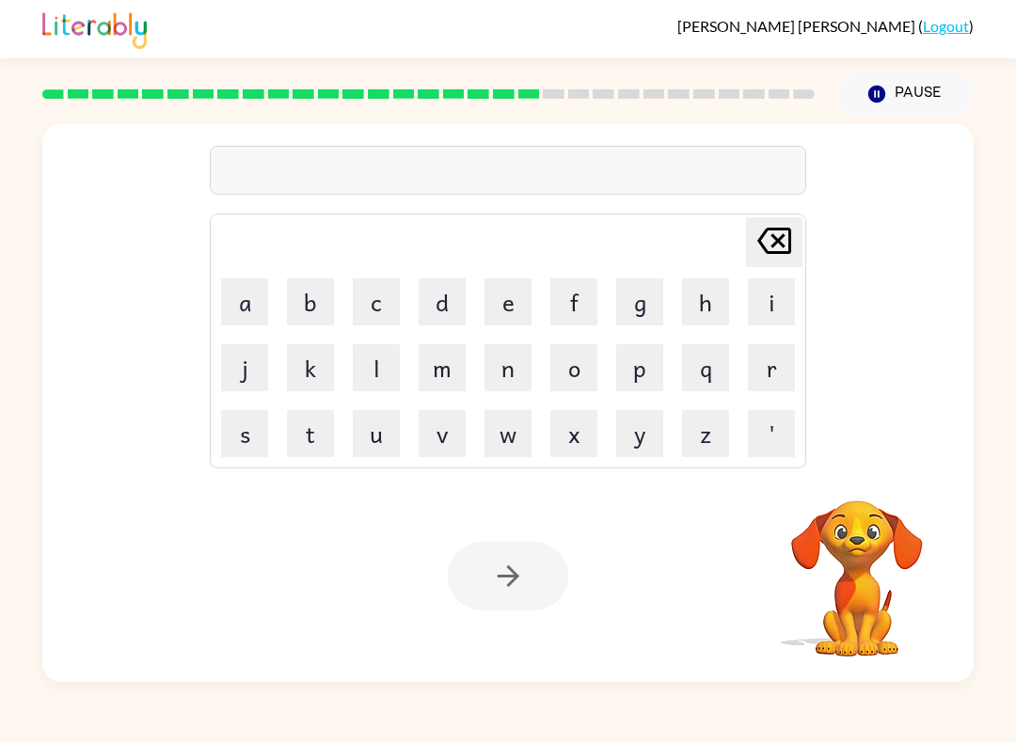
click at [263, 447] on button "s" at bounding box center [244, 433] width 47 height 47
click at [704, 294] on button "h" at bounding box center [705, 301] width 47 height 47
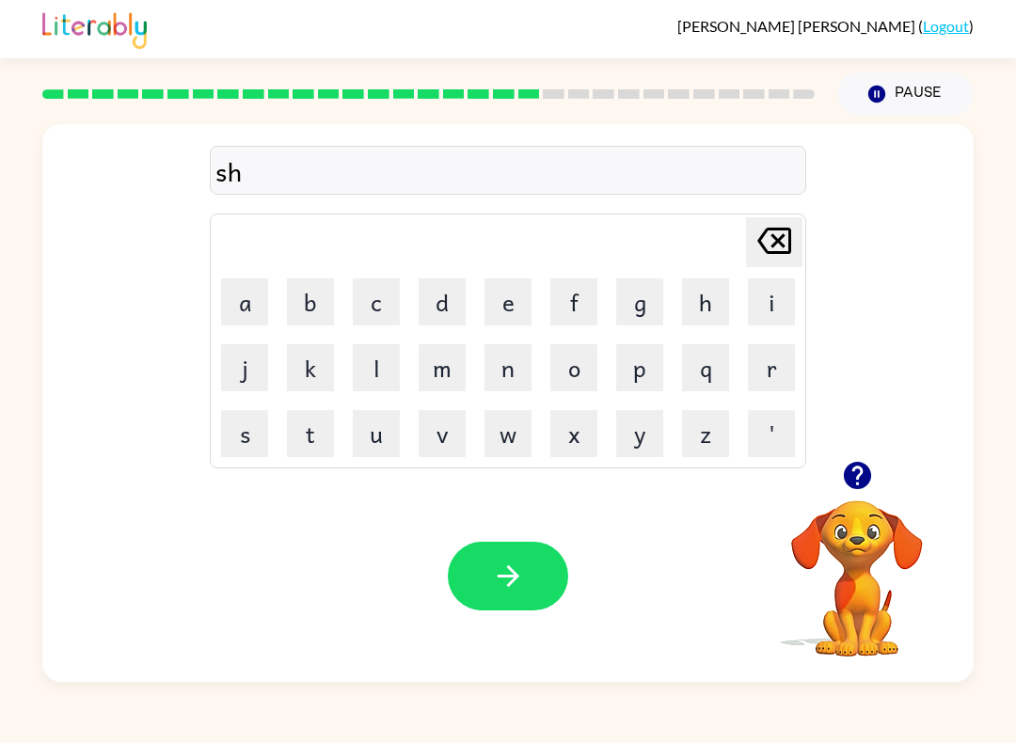
click at [784, 231] on icon "[PERSON_NAME] last character input" at bounding box center [774, 240] width 45 height 45
click at [637, 360] on button "p" at bounding box center [639, 367] width 47 height 47
click at [773, 366] on button "r" at bounding box center [771, 367] width 47 height 47
click at [771, 301] on button "i" at bounding box center [771, 301] width 47 height 47
click at [521, 366] on button "n" at bounding box center [507, 367] width 47 height 47
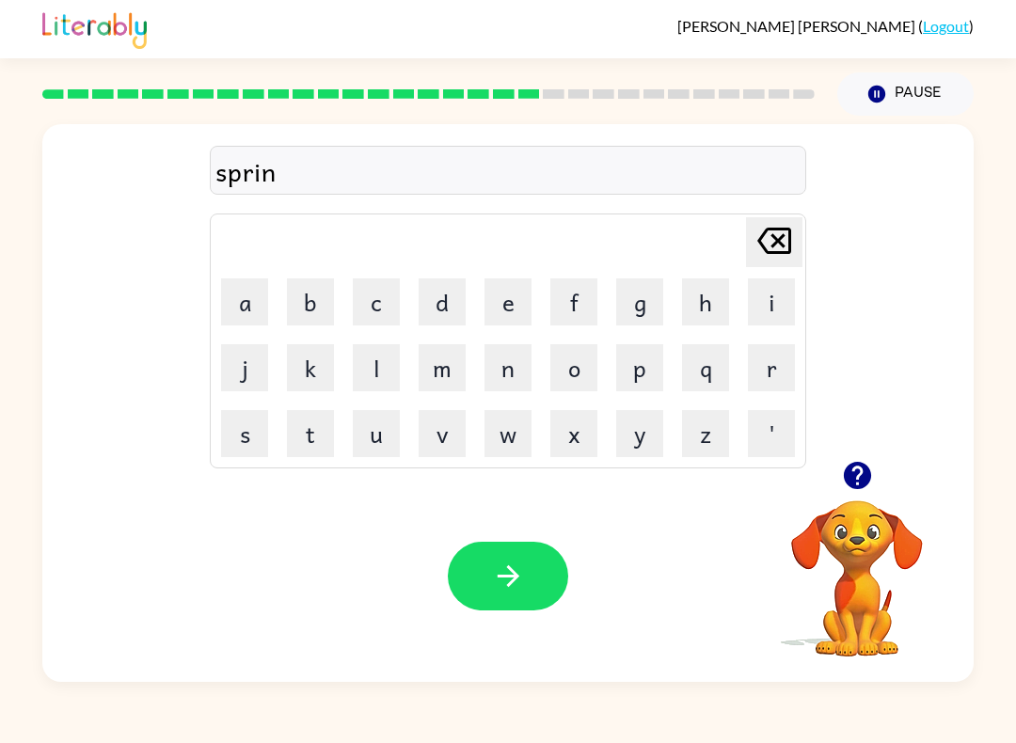
click at [324, 443] on button "t" at bounding box center [310, 433] width 47 height 47
click at [514, 304] on button "e" at bounding box center [507, 301] width 47 height 47
click at [452, 309] on button "d" at bounding box center [442, 301] width 47 height 47
click at [530, 560] on button "button" at bounding box center [508, 576] width 120 height 69
click at [660, 359] on button "p" at bounding box center [639, 367] width 47 height 47
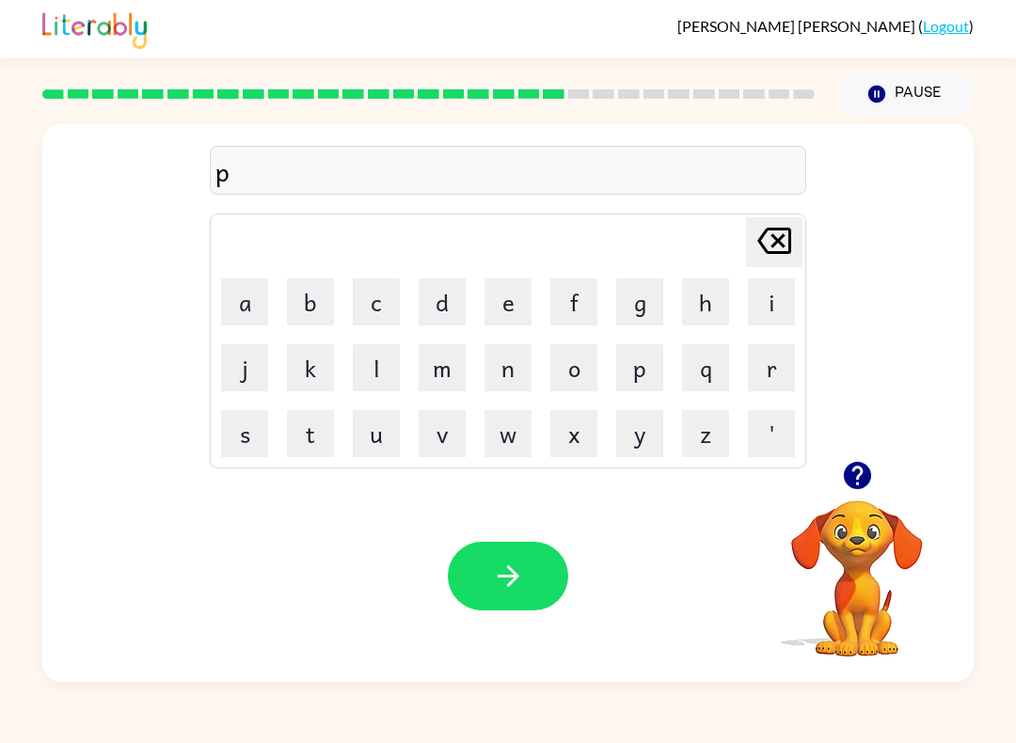
click at [251, 315] on button "a" at bounding box center [244, 301] width 47 height 47
click at [760, 377] on button "r" at bounding box center [771, 367] width 47 height 47
click at [242, 316] on button "a" at bounding box center [244, 301] width 47 height 47
click at [431, 322] on button "d" at bounding box center [442, 301] width 47 height 47
click at [770, 304] on button "i" at bounding box center [771, 301] width 47 height 47
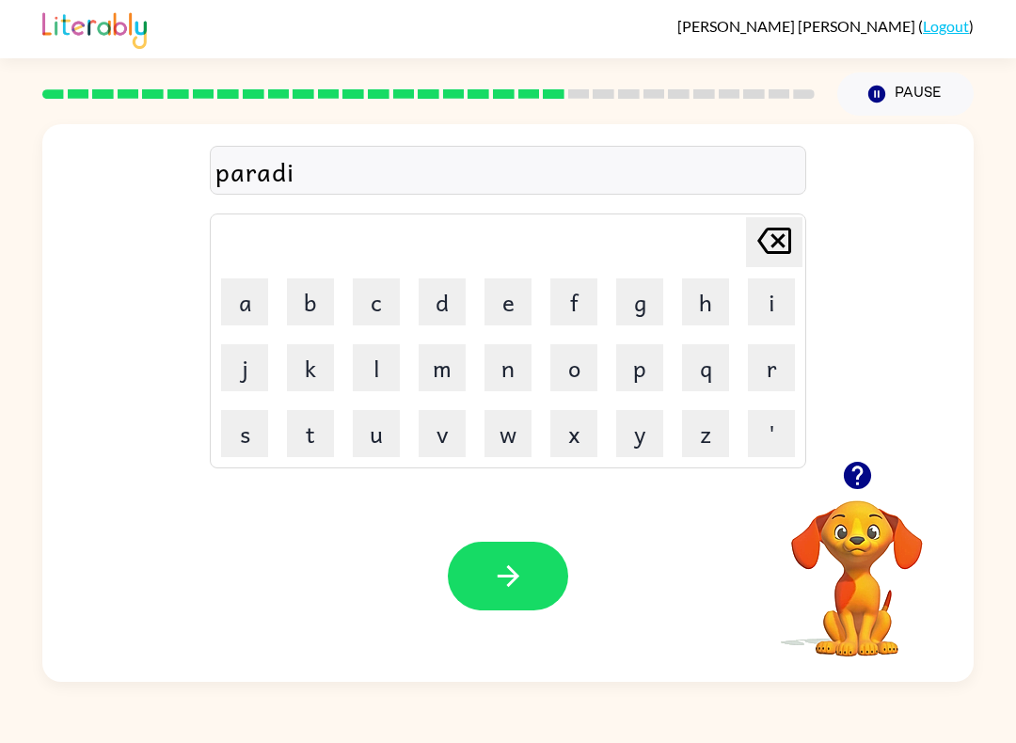
click at [240, 430] on button "s" at bounding box center [244, 433] width 47 height 47
click at [487, 324] on button "e" at bounding box center [507, 301] width 47 height 47
click at [514, 571] on icon "button" at bounding box center [508, 576] width 33 height 33
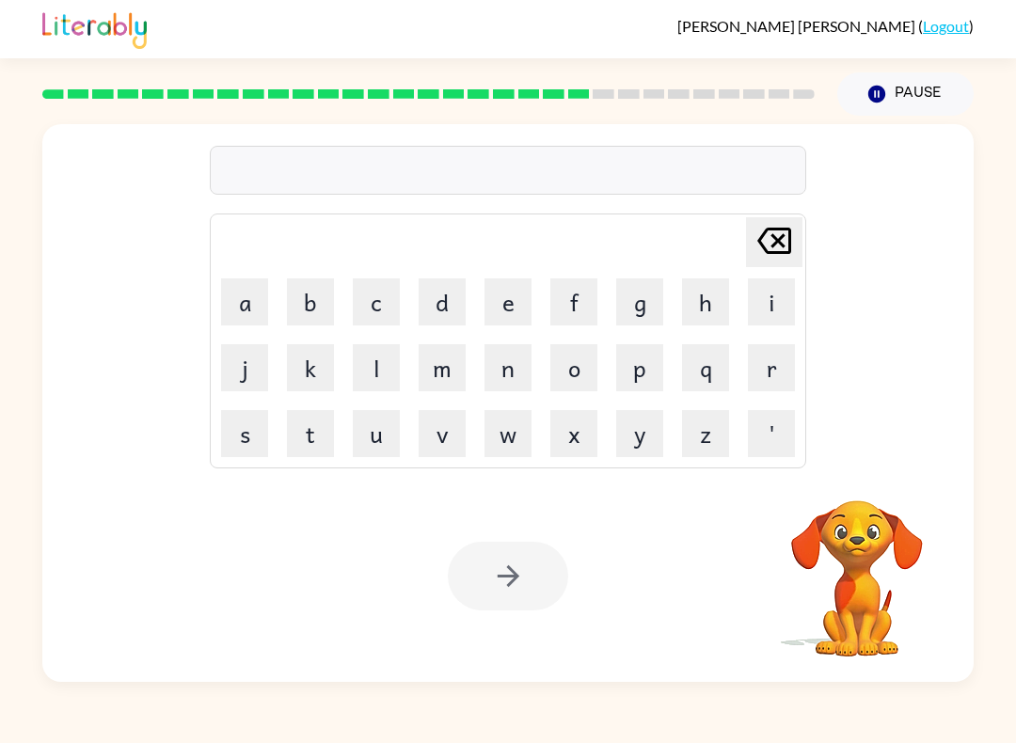
click at [327, 312] on button "b" at bounding box center [310, 301] width 47 height 47
click at [581, 365] on button "o" at bounding box center [573, 367] width 47 height 47
click at [259, 310] on button "a" at bounding box center [244, 301] width 47 height 47
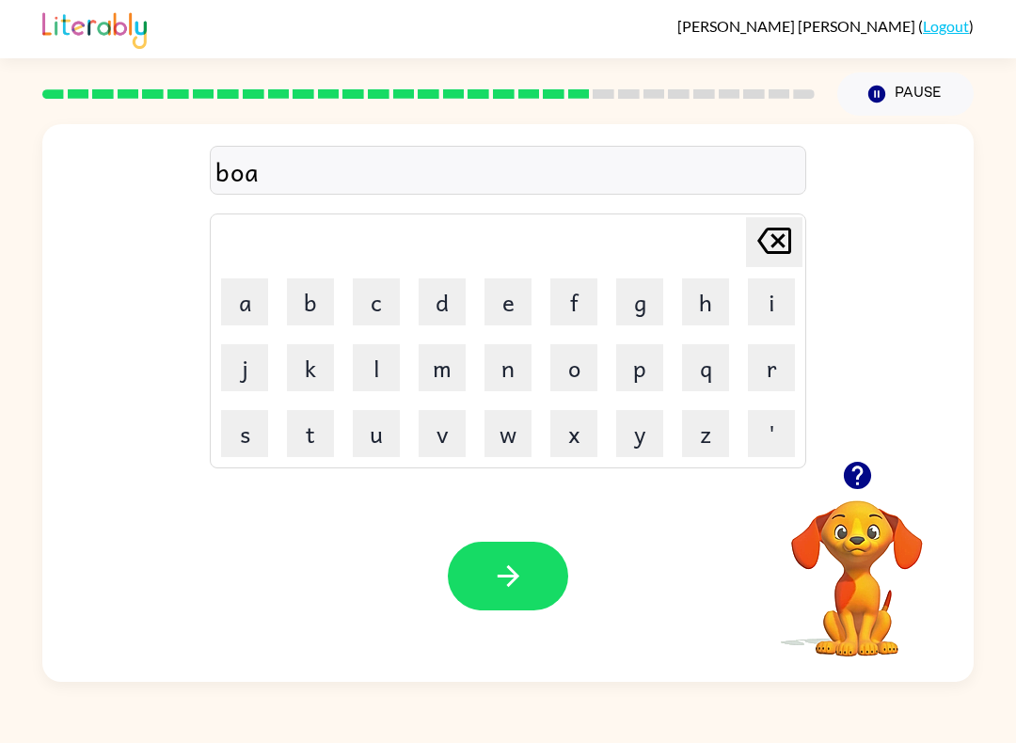
click at [309, 436] on button "t" at bounding box center [310, 433] width 47 height 47
click at [707, 299] on button "h" at bounding box center [705, 301] width 47 height 47
click at [584, 367] on button "o" at bounding box center [573, 367] width 47 height 47
click at [367, 443] on button "u" at bounding box center [376, 433] width 47 height 47
click at [229, 436] on button "s" at bounding box center [244, 433] width 47 height 47
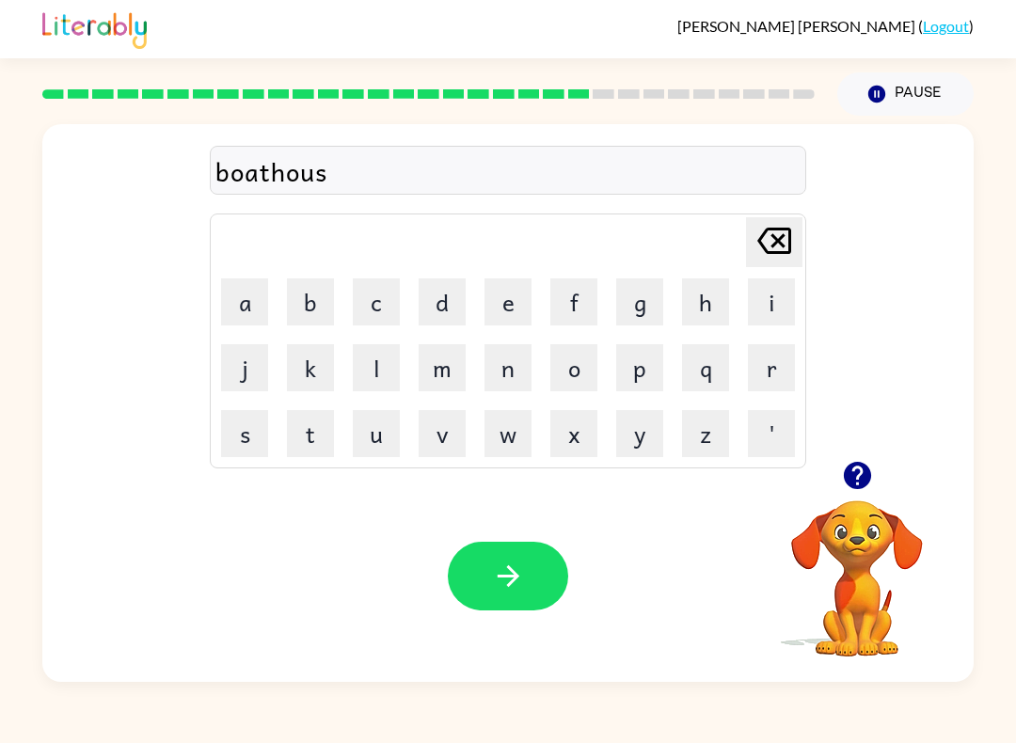
click at [524, 286] on button "e" at bounding box center [507, 301] width 47 height 47
click at [526, 570] on button "button" at bounding box center [508, 576] width 120 height 69
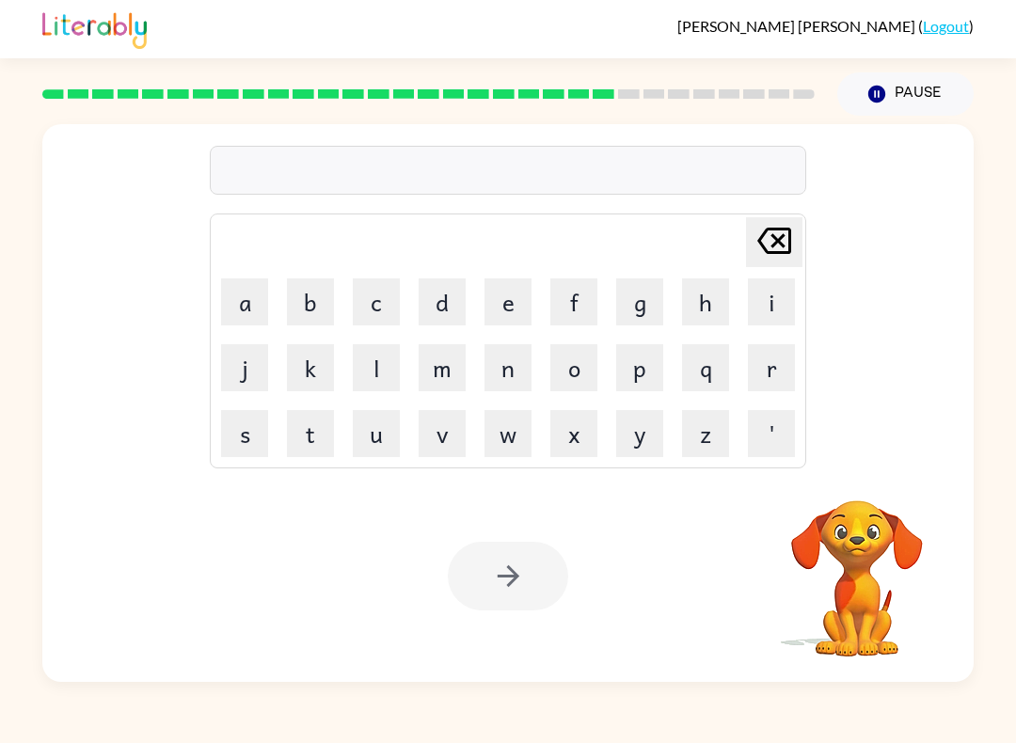
click at [493, 430] on button "w" at bounding box center [507, 433] width 47 height 47
click at [752, 320] on button "i" at bounding box center [771, 301] width 47 height 47
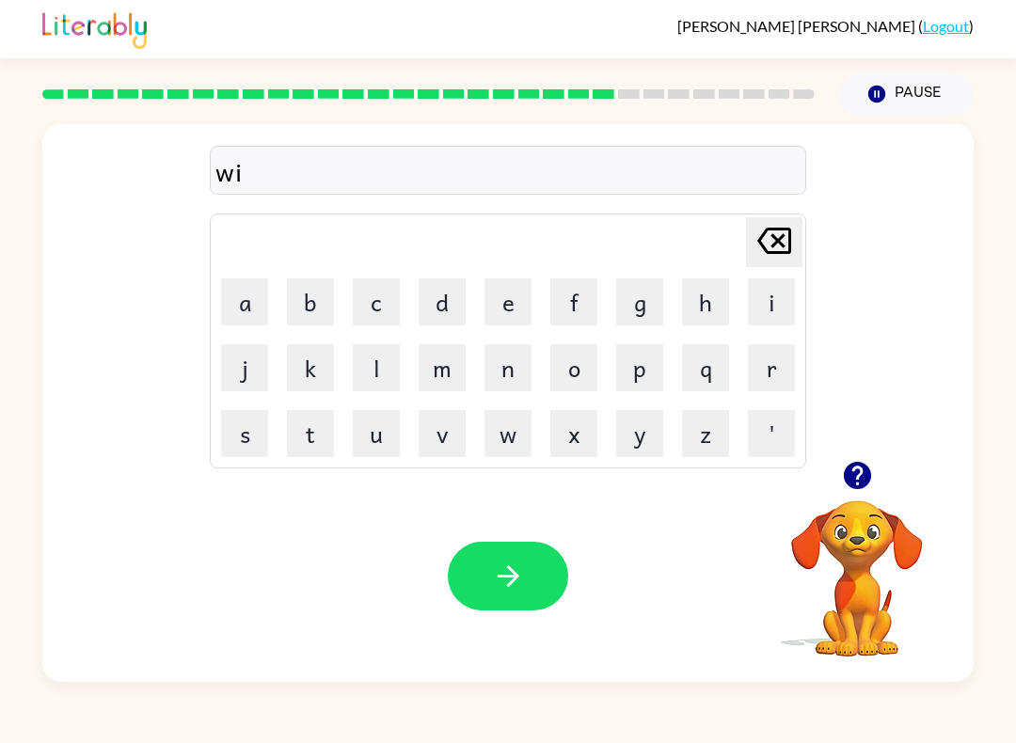
click at [505, 358] on button "n" at bounding box center [507, 367] width 47 height 47
click at [317, 448] on button "t" at bounding box center [310, 433] width 47 height 47
click at [514, 311] on button "e" at bounding box center [507, 301] width 47 height 47
click at [759, 376] on button "r" at bounding box center [771, 367] width 47 height 47
click at [513, 587] on icon "button" at bounding box center [508, 576] width 33 height 33
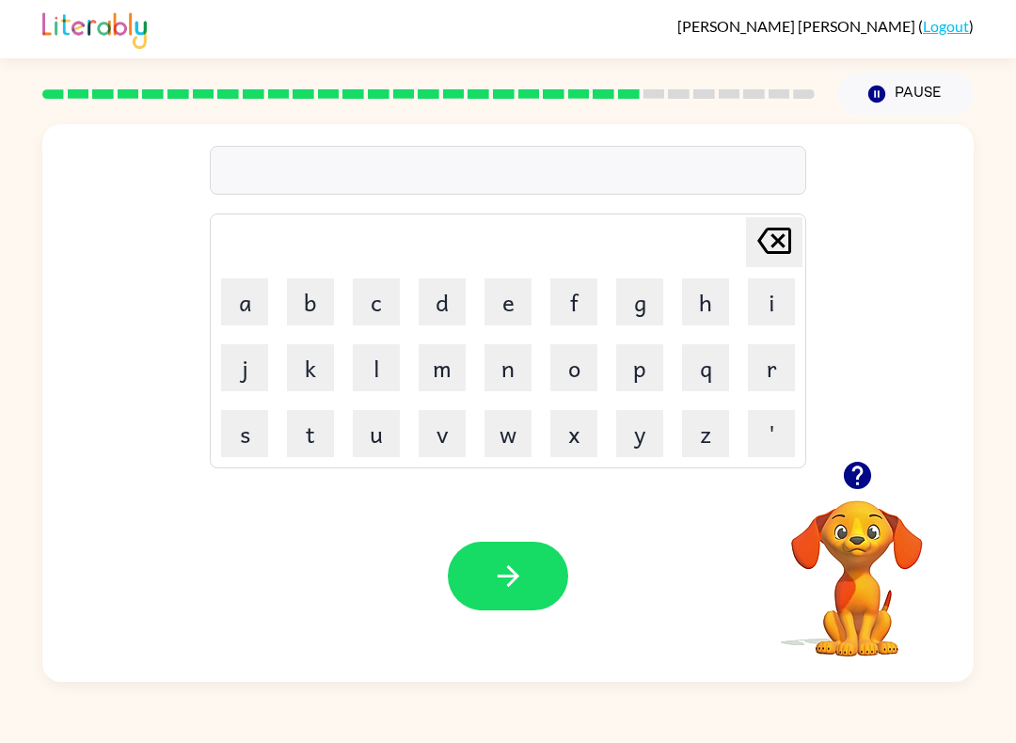
click at [362, 306] on button "c" at bounding box center [376, 301] width 47 height 47
click at [769, 374] on button "r" at bounding box center [771, 367] width 47 height 47
click at [511, 324] on button "e" at bounding box center [507, 301] width 47 height 47
click at [257, 297] on button "a" at bounding box center [244, 301] width 47 height 47
click at [318, 437] on button "t" at bounding box center [310, 433] width 47 height 47
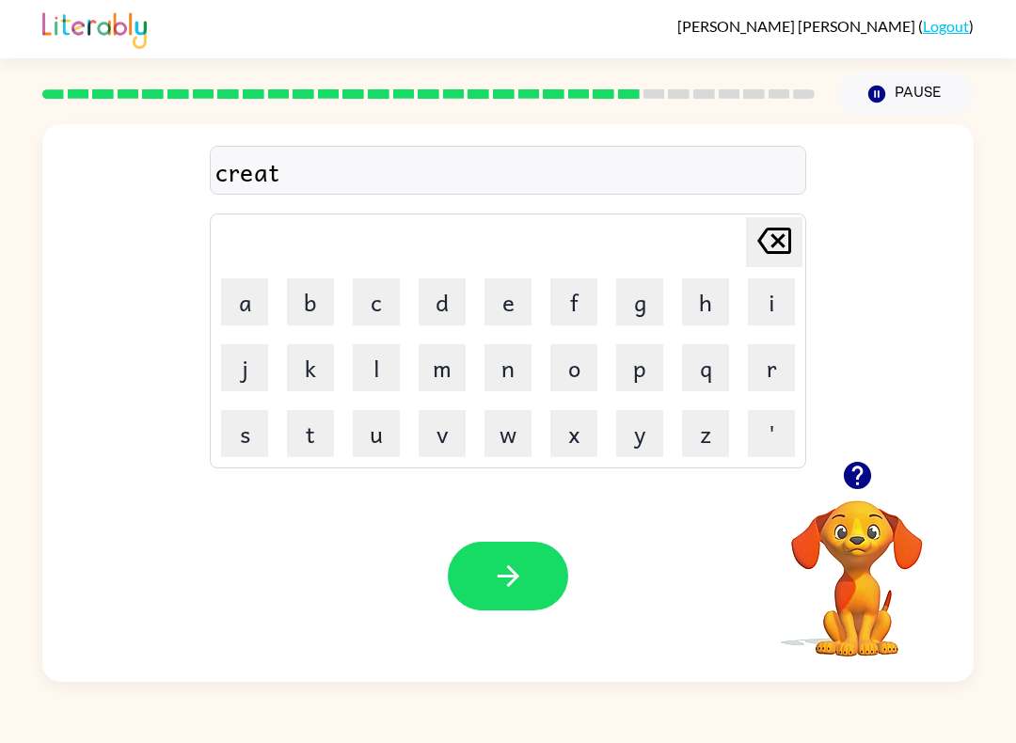
click at [765, 309] on button "i" at bounding box center [771, 301] width 47 height 47
click at [507, 368] on button "n" at bounding box center [507, 367] width 47 height 47
click at [643, 309] on button "g" at bounding box center [639, 301] width 47 height 47
click at [518, 574] on icon "button" at bounding box center [508, 576] width 33 height 33
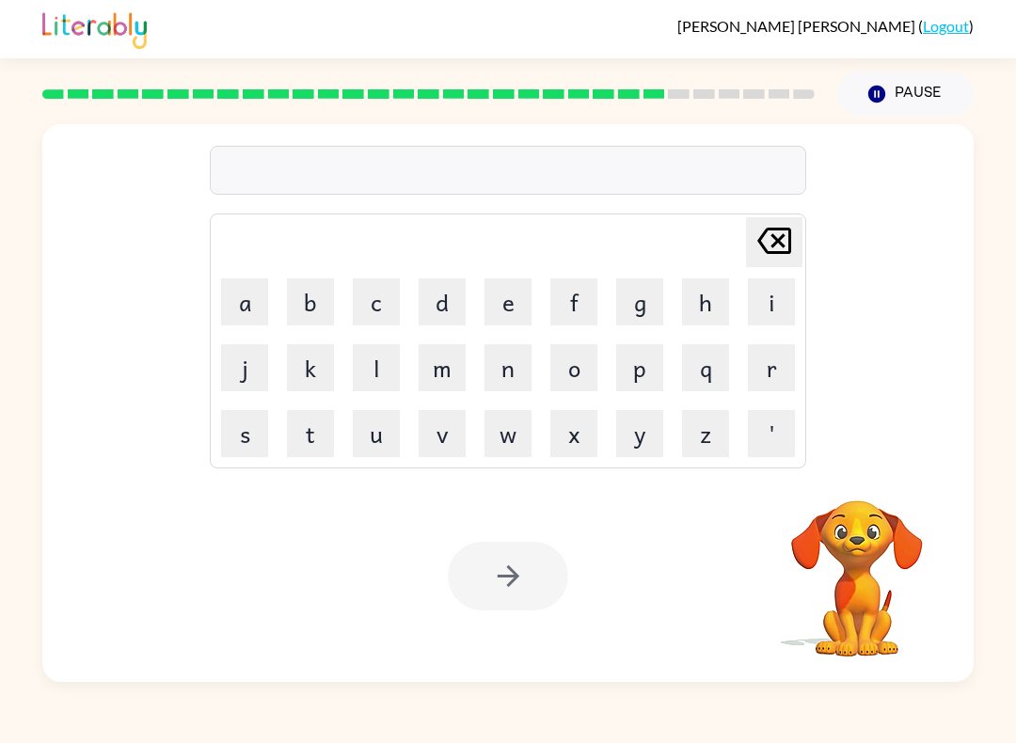
click at [772, 363] on button "r" at bounding box center [771, 367] width 47 height 47
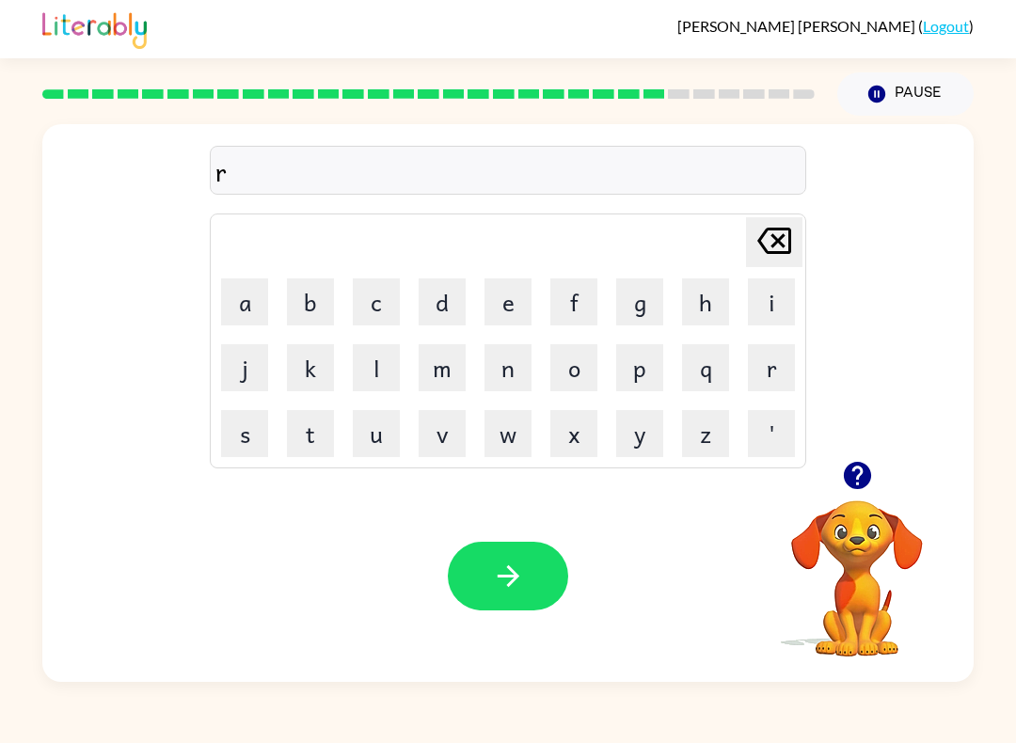
click at [568, 365] on button "o" at bounding box center [573, 367] width 47 height 47
click at [386, 308] on button "c" at bounding box center [376, 301] width 47 height 47
click at [321, 352] on button "k" at bounding box center [310, 367] width 47 height 47
click at [518, 315] on button "e" at bounding box center [507, 301] width 47 height 47
click at [326, 426] on button "t" at bounding box center [310, 433] width 47 height 47
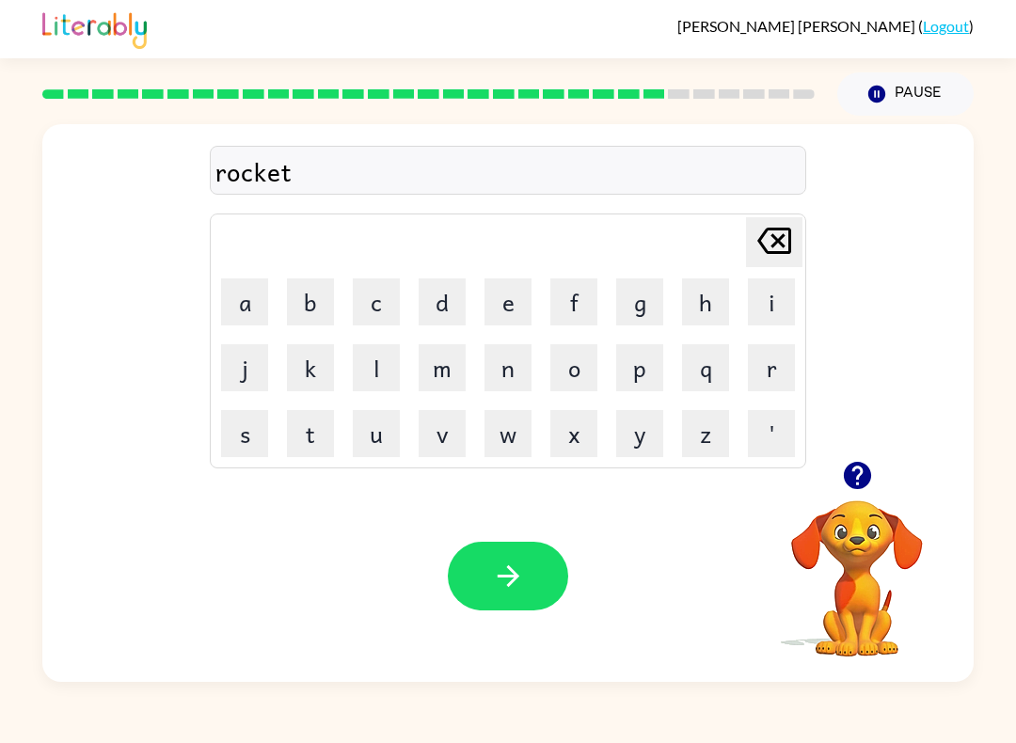
click at [539, 577] on button "button" at bounding box center [508, 576] width 120 height 69
click at [377, 430] on button "u" at bounding box center [376, 433] width 47 height 47
click at [515, 378] on button "n" at bounding box center [507, 367] width 47 height 47
click at [777, 302] on button "i" at bounding box center [771, 301] width 47 height 47
click at [580, 307] on button "f" at bounding box center [573, 301] width 47 height 47
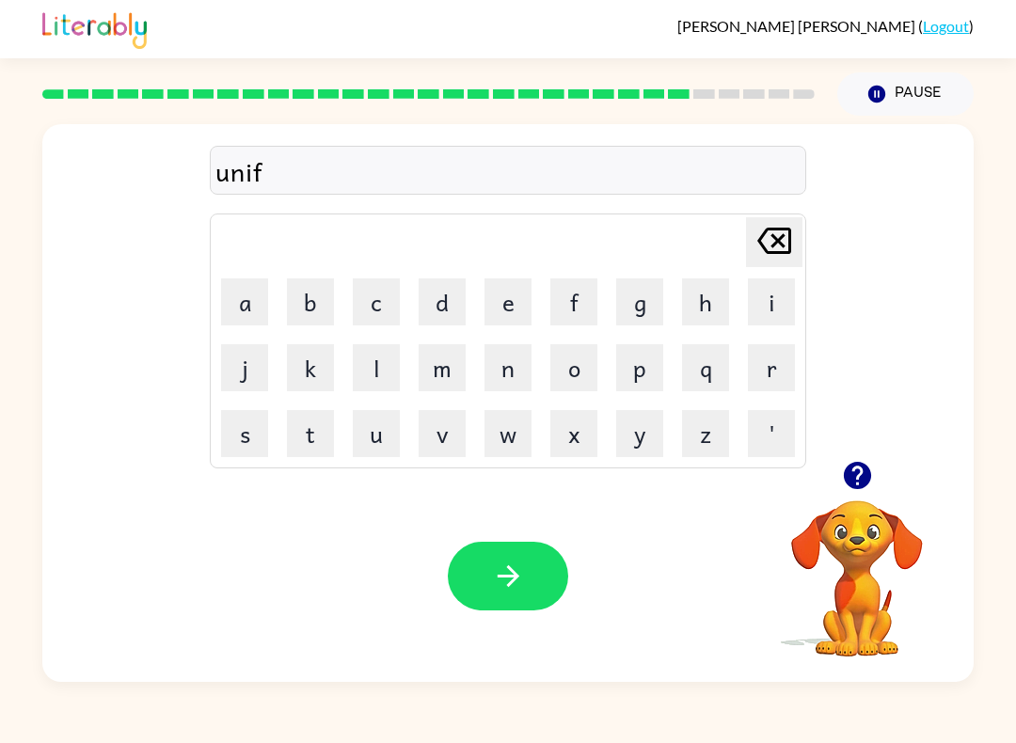
click at [577, 374] on button "o" at bounding box center [573, 367] width 47 height 47
click at [770, 356] on button "r" at bounding box center [771, 367] width 47 height 47
click at [452, 356] on button "m" at bounding box center [442, 367] width 47 height 47
click at [530, 570] on button "button" at bounding box center [508, 576] width 120 height 69
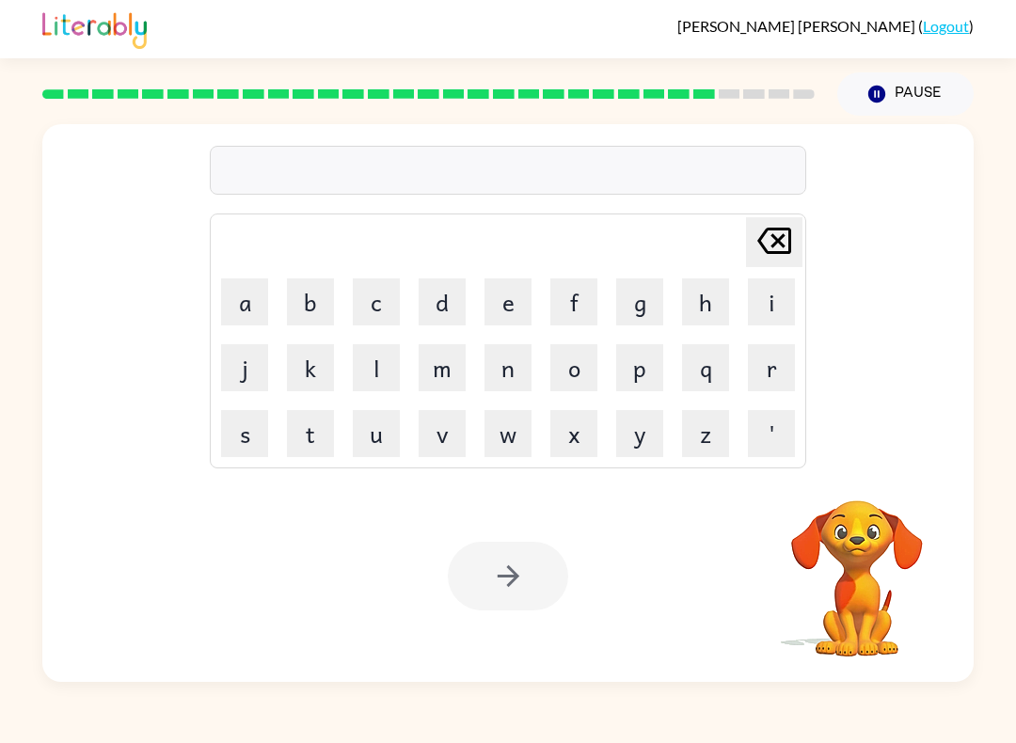
click at [391, 293] on button "c" at bounding box center [376, 301] width 47 height 47
click at [583, 371] on button "o" at bounding box center [573, 367] width 47 height 47
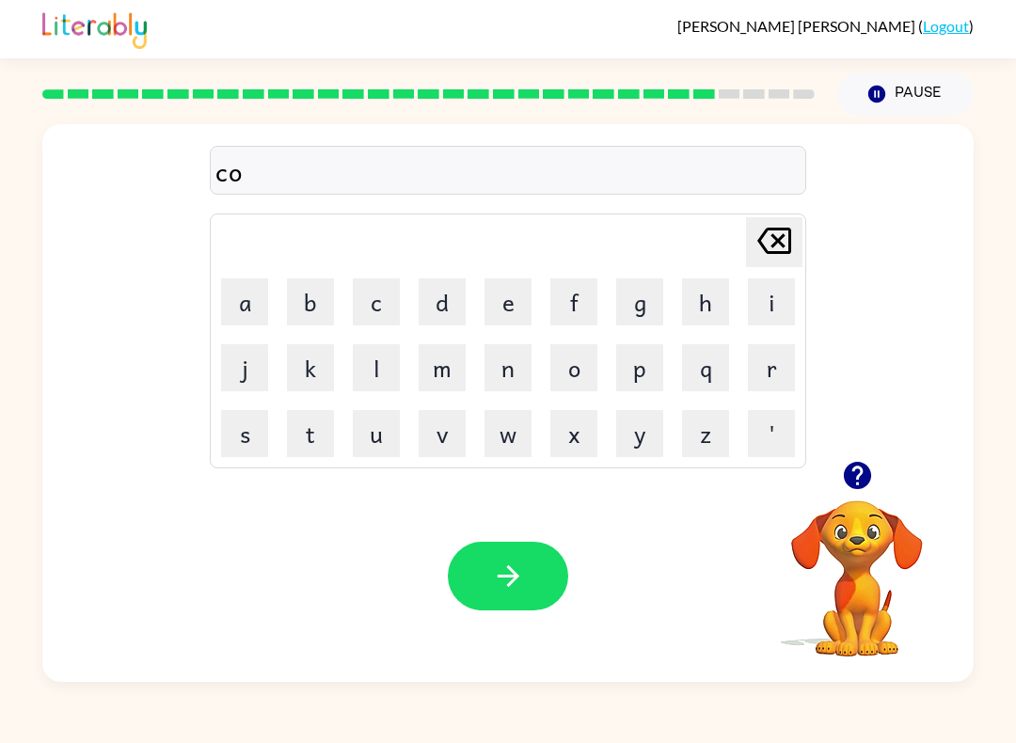
click at [333, 357] on button "k" at bounding box center [310, 367] width 47 height 47
click at [772, 255] on icon "[PERSON_NAME] last character input" at bounding box center [774, 240] width 45 height 45
click at [583, 366] on button "o" at bounding box center [573, 367] width 47 height 47
click at [314, 357] on button "k" at bounding box center [310, 367] width 47 height 47
click at [523, 565] on icon "button" at bounding box center [508, 576] width 33 height 33
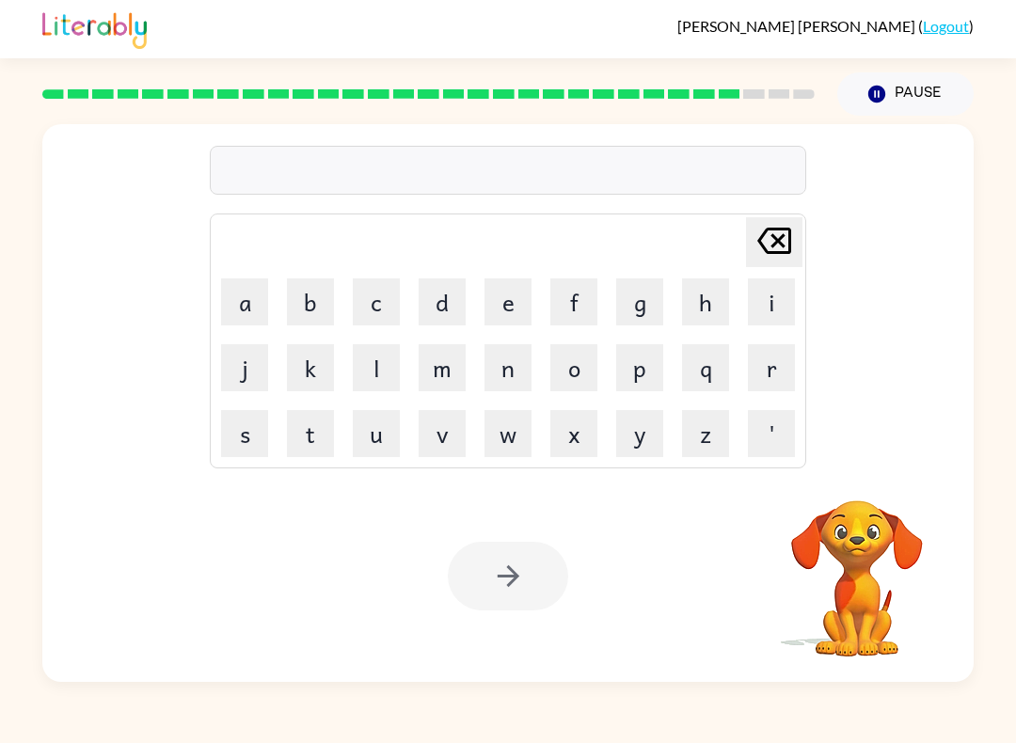
click at [380, 292] on button "c" at bounding box center [376, 301] width 47 height 47
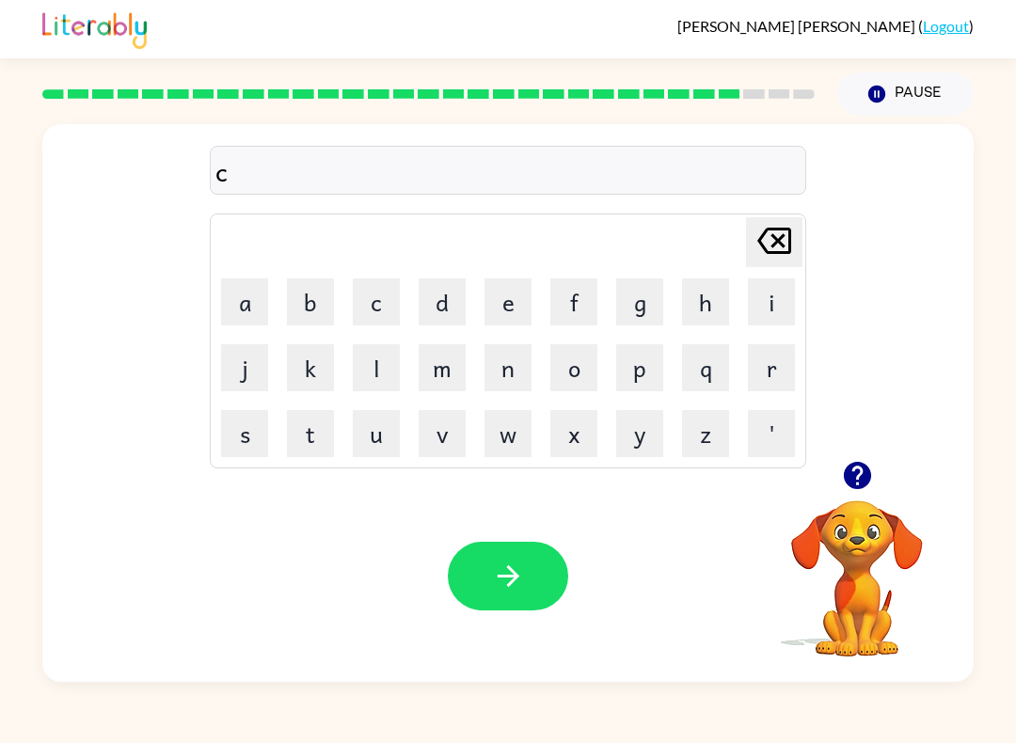
click at [706, 297] on button "h" at bounding box center [705, 301] width 47 height 47
click at [367, 432] on button "u" at bounding box center [376, 433] width 47 height 47
click at [512, 367] on button "n" at bounding box center [507, 367] width 47 height 47
click at [318, 371] on button "k" at bounding box center [310, 367] width 47 height 47
click at [536, 593] on button "button" at bounding box center [508, 576] width 120 height 69
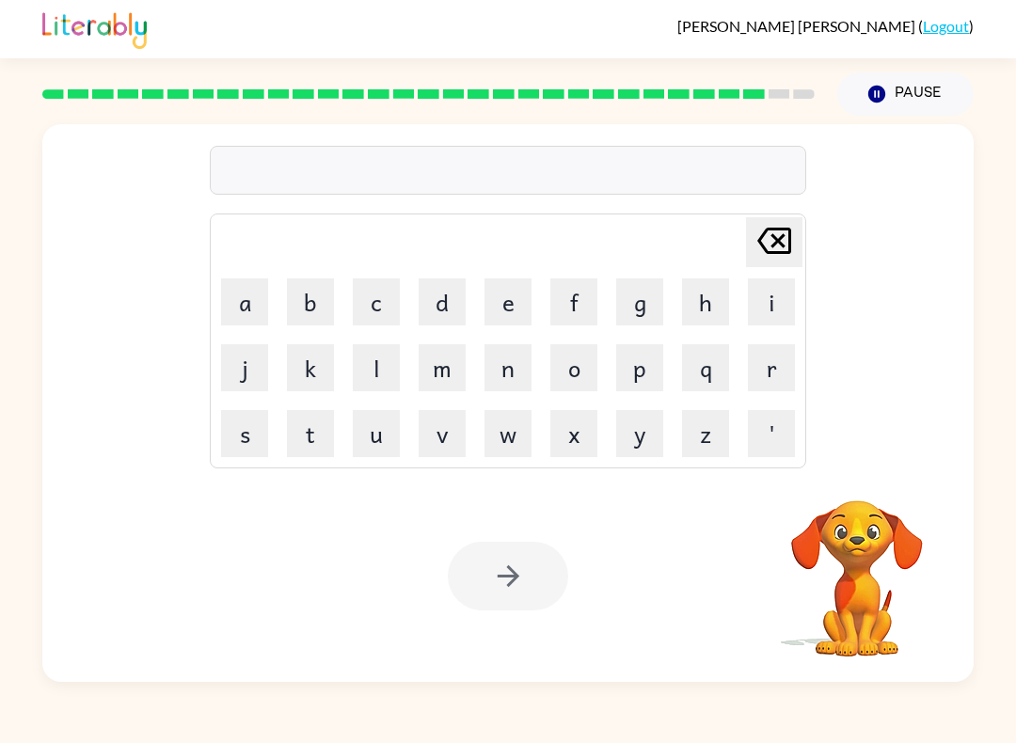
click at [230, 293] on button "a" at bounding box center [244, 301] width 47 height 47
click at [319, 433] on button "t" at bounding box center [310, 433] width 47 height 47
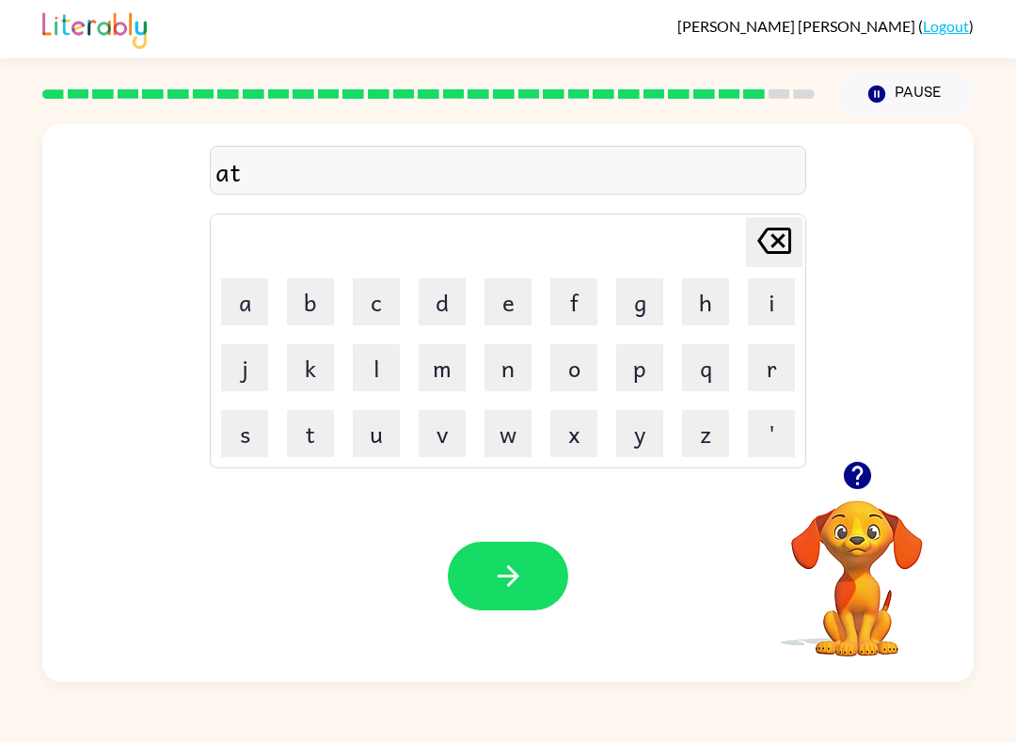
click at [372, 363] on button "l" at bounding box center [376, 367] width 47 height 47
click at [516, 307] on button "e" at bounding box center [507, 301] width 47 height 47
click at [300, 438] on button "t" at bounding box center [310, 433] width 47 height 47
click at [718, 304] on button "h" at bounding box center [705, 301] width 47 height 47
click at [761, 299] on button "i" at bounding box center [771, 301] width 47 height 47
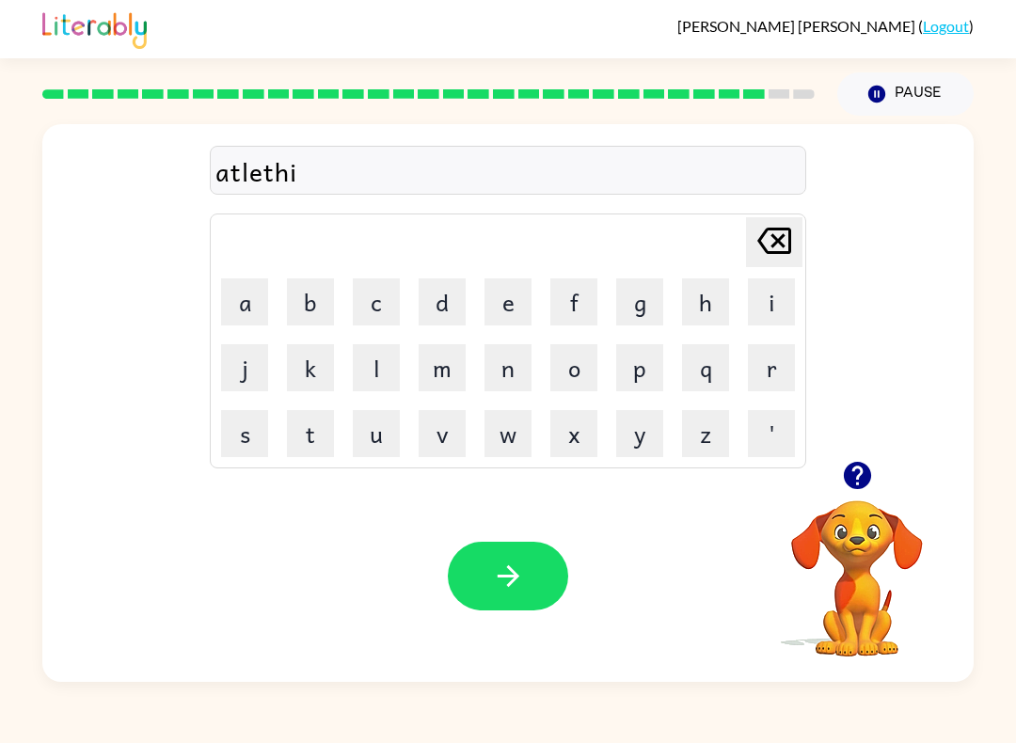
click at [378, 300] on button "c" at bounding box center [376, 301] width 47 height 47
click at [537, 571] on button "button" at bounding box center [508, 576] width 120 height 69
click at [548, 330] on td "f" at bounding box center [574, 302] width 64 height 64
click at [567, 307] on button "f" at bounding box center [573, 301] width 47 height 47
click at [521, 377] on button "n" at bounding box center [507, 367] width 47 height 47
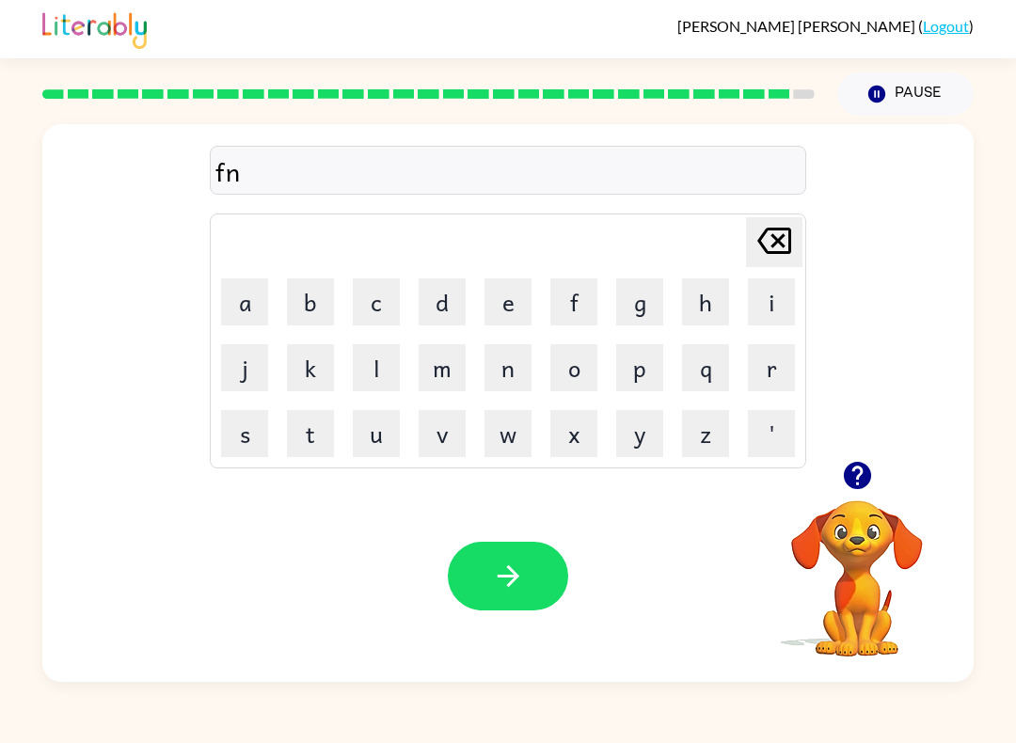
click at [641, 300] on button "g" at bounding box center [639, 301] width 47 height 47
click at [504, 282] on button "e" at bounding box center [507, 301] width 47 height 47
click at [762, 368] on button "r" at bounding box center [771, 367] width 47 height 47
click at [506, 373] on button "n" at bounding box center [507, 367] width 47 height 47
click at [245, 306] on button "a" at bounding box center [244, 301] width 47 height 47
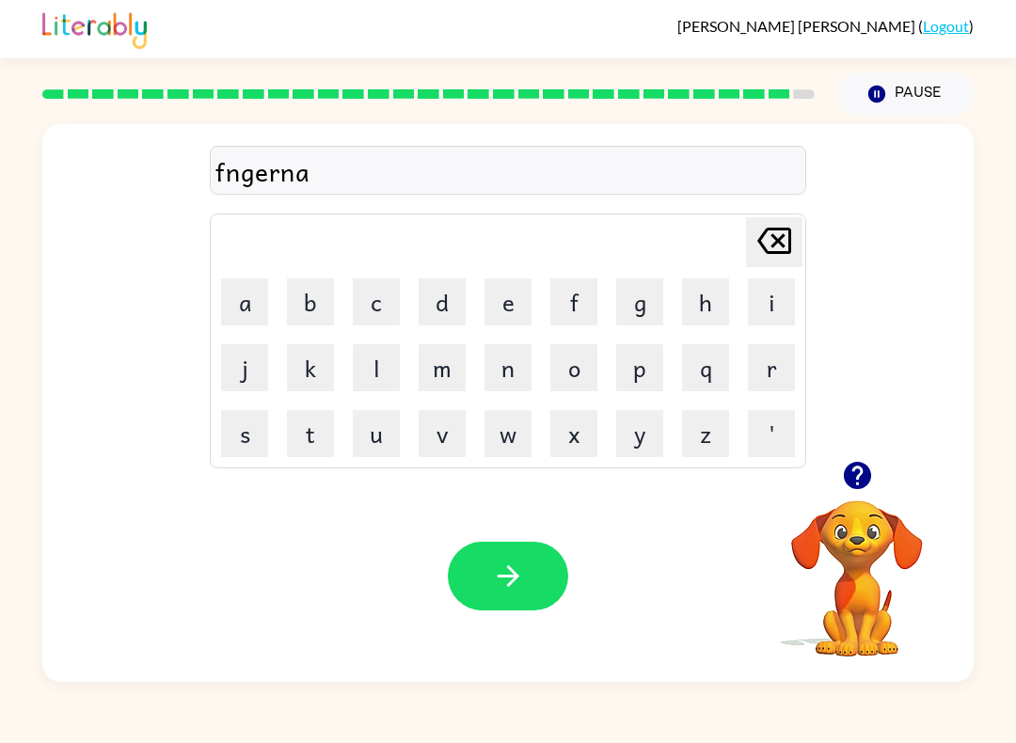
click at [788, 300] on button "i" at bounding box center [771, 301] width 47 height 47
click at [374, 369] on button "l" at bounding box center [376, 367] width 47 height 47
click at [528, 577] on button "button" at bounding box center [508, 576] width 120 height 69
click at [527, 577] on div at bounding box center [508, 576] width 120 height 69
